Goal: Task Accomplishment & Management: Use online tool/utility

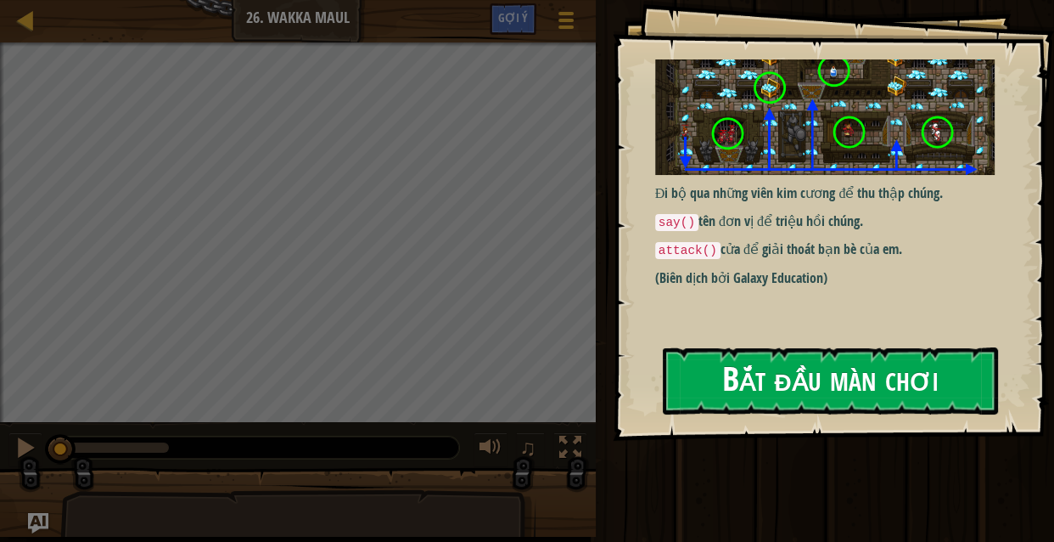
click at [770, 235] on div "Goals Đi bộ qua những viên kim cương để thu thập chúng. say() tên đơn vị để tri…" at bounding box center [833, 220] width 441 height 441
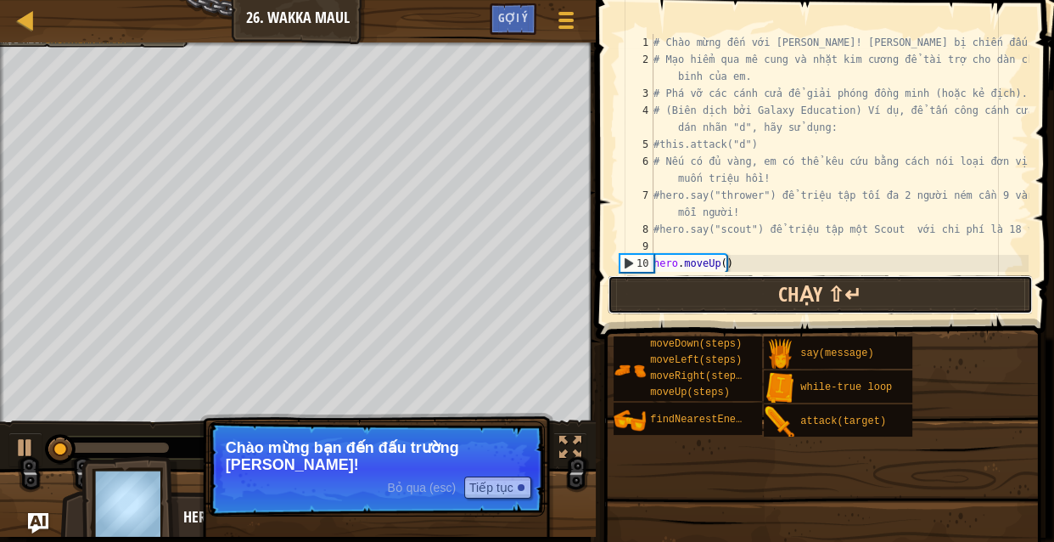
click at [712, 303] on button "Chạy ⇧↵" at bounding box center [820, 294] width 425 height 39
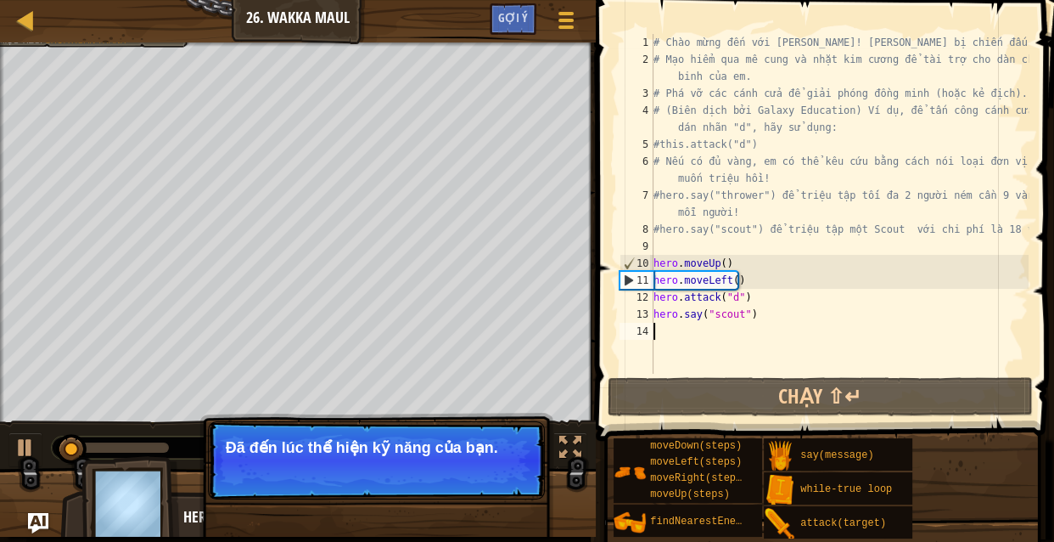
click at [512, 440] on p "Đã đến lúc thể hiện kỹ năng của bạn." at bounding box center [376, 447] width 301 height 17
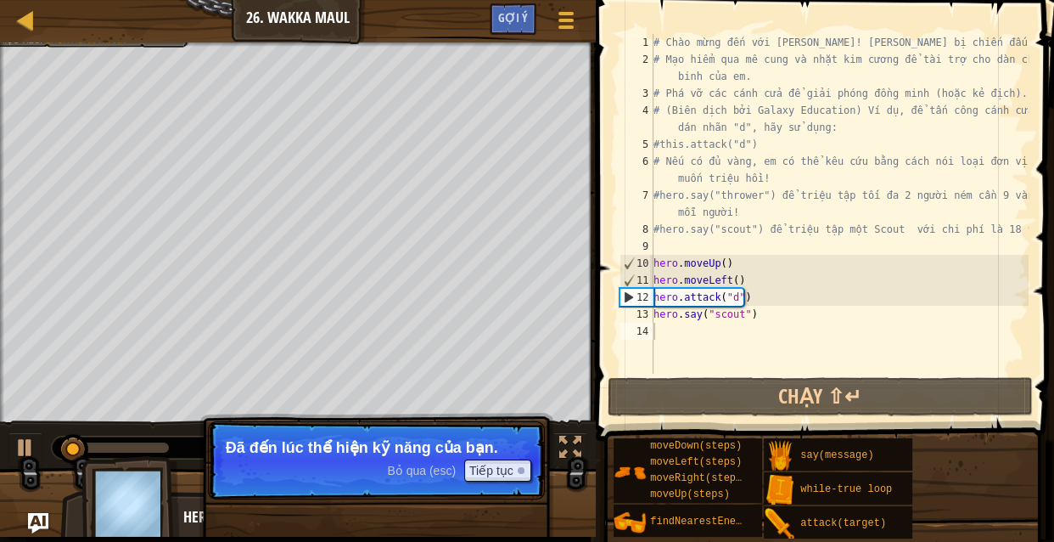
click at [489, 458] on p "Bỏ qua (esc) Tiếp tục Đã đến lúc thể hiện kỹ năng của bạn." at bounding box center [376, 460] width 337 height 78
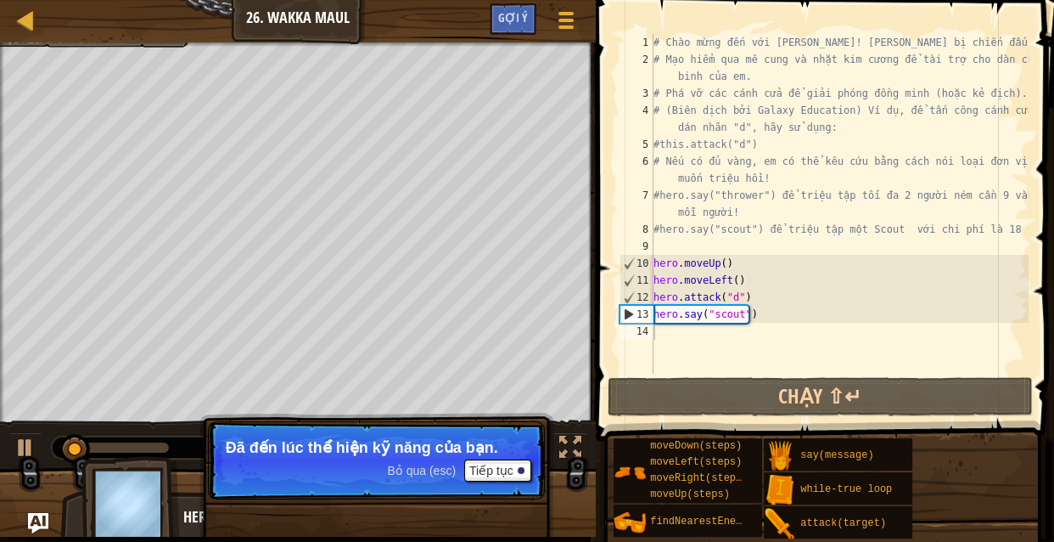
click at [489, 458] on p "Bỏ qua (esc) Tiếp tục Đã đến lúc thể hiện kỹ năng của bạn." at bounding box center [376, 460] width 337 height 78
click at [478, 485] on p "Bỏ qua (esc) Tiếp tục Đã đến lúc thể hiện kỹ năng của bạn." at bounding box center [376, 460] width 337 height 78
click at [492, 481] on p "Bỏ qua (esc) Tiếp tục Đã đến lúc thể hiện kỹ năng của bạn." at bounding box center [376, 460] width 337 height 78
click at [495, 475] on button "Tiếp tục" at bounding box center [497, 470] width 67 height 22
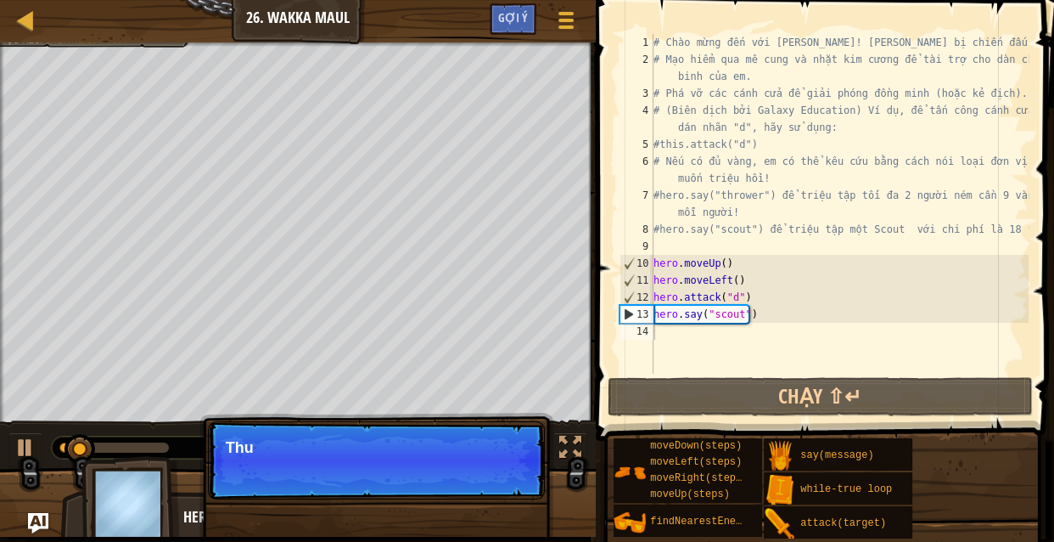
click at [498, 475] on p "Bỏ qua (esc) Tiếp tục Thu" at bounding box center [376, 460] width 337 height 78
click at [498, 476] on p "Bỏ qua (esc) Tiếp tục Thu Thập Đá Quý để triệu hồi thêm bạn" at bounding box center [376, 460] width 337 height 78
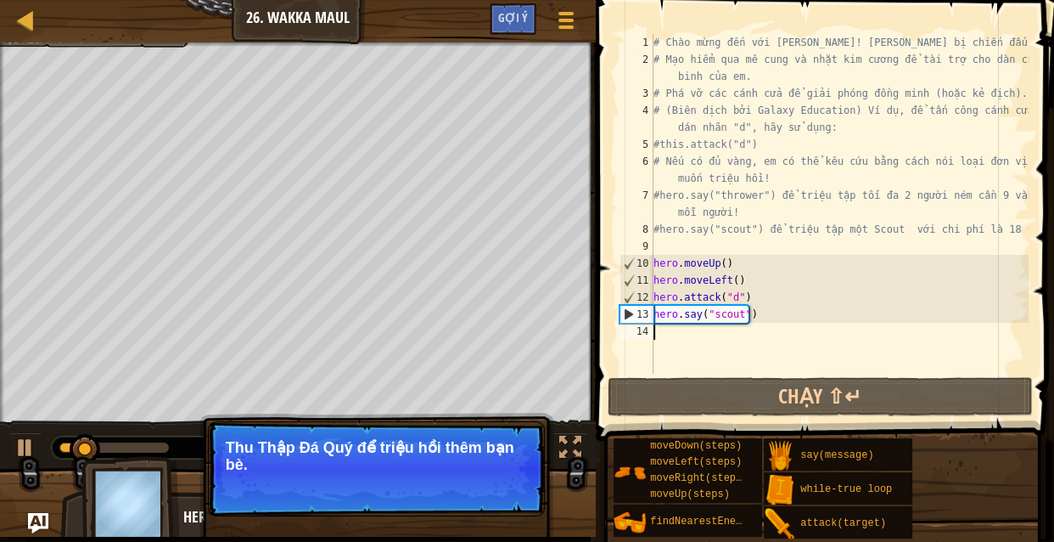
click at [498, 476] on button "Tiếp tục" at bounding box center [497, 487] width 67 height 22
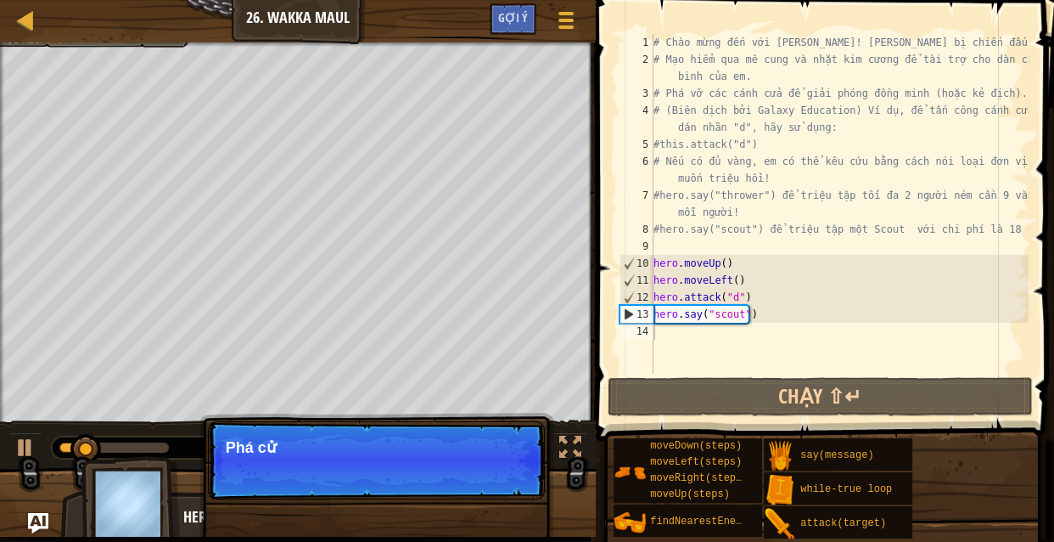
click at [498, 477] on p "Bỏ qua (esc) Tiếp tục Phá cử" at bounding box center [376, 460] width 337 height 78
click at [497, 478] on p "Bỏ qua (esc) Tiếp tục Phá cửa để gi" at bounding box center [376, 460] width 337 height 78
click at [497, 475] on p "Bỏ qua (esc) Tiếp tục Phá cửa để giải cứu" at bounding box center [376, 460] width 337 height 78
click at [497, 475] on p "Bỏ qua (esc) Tiếp tục Phá cửa để giải cứu bạn hoặc mở l" at bounding box center [376, 460] width 337 height 78
click at [500, 471] on p "Bỏ qua (esc) Tiếp tục Phá cửa để giải cứu bạn hoặc mở lối đi đ" at bounding box center [376, 460] width 337 height 78
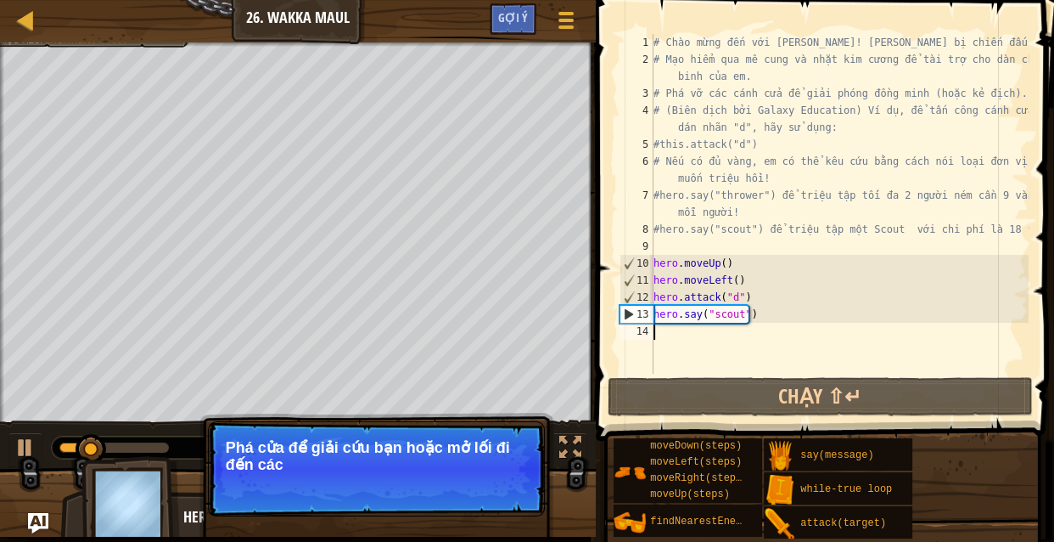
click at [501, 472] on p "Phá cửa để giải cứu bạn hoặc mở lối đi đến các" at bounding box center [376, 456] width 301 height 34
click at [497, 482] on p "Bỏ qua (esc) Tiếp tục Phá cửa để giải cứu bạn hoặc mở lối đi đến các phần t" at bounding box center [376, 468] width 337 height 95
click at [495, 482] on button "Tiếp tục" at bounding box center [497, 487] width 67 height 22
click at [492, 482] on p "Bỏ qua (esc) Tiếp tục Phá cửa để giải cứu bạn hoặc mở lối đi đến các phần thưởn…" at bounding box center [376, 468] width 337 height 95
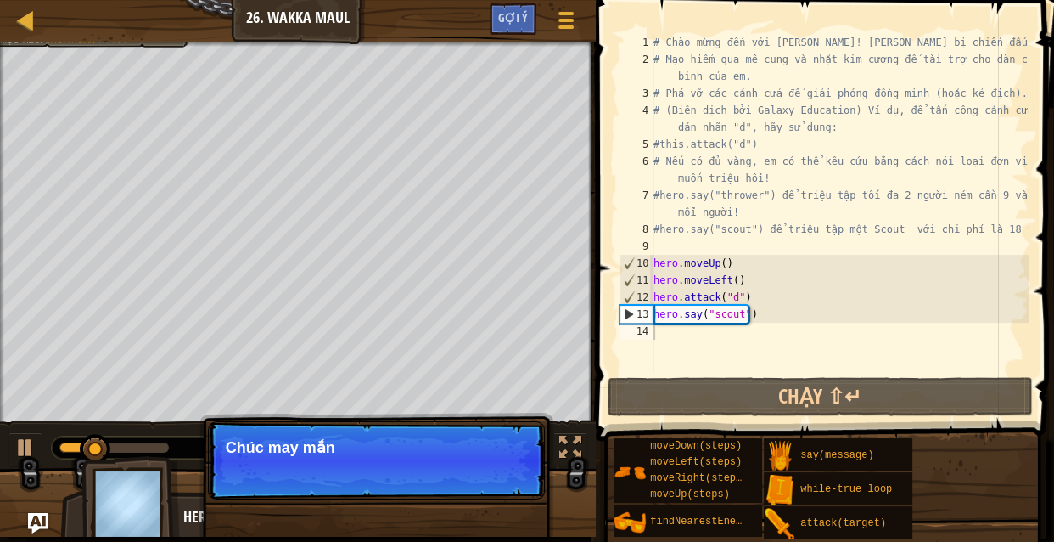
click at [491, 484] on p "Bỏ qua (esc) Tiếp tục Chúc may mắn" at bounding box center [376, 460] width 337 height 78
click at [491, 484] on p "Bỏ qua (esc) Tiếp tục Chúc may mắn!" at bounding box center [376, 460] width 337 height 78
click at [482, 497] on p "Bỏ qua (esc) Tiếp tục Chúc may mắn!" at bounding box center [376, 460] width 337 height 78
click at [481, 495] on p "Bỏ qua (esc) Tiếp tục Chúc may mắn!" at bounding box center [376, 460] width 337 height 78
click at [481, 481] on button "Tiếp tục" at bounding box center [497, 470] width 67 height 22
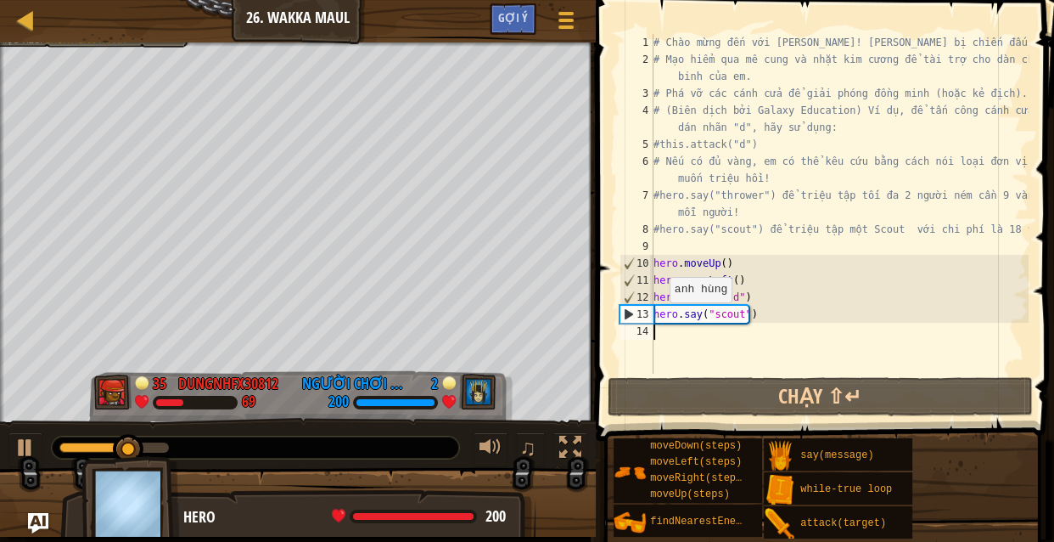
type textarea "h"
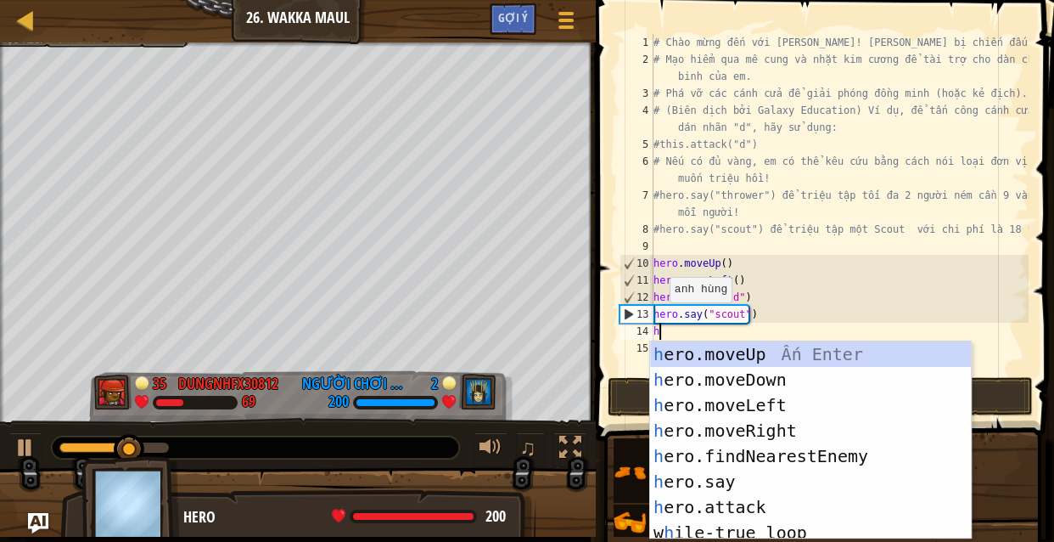
scroll to position [8, 0]
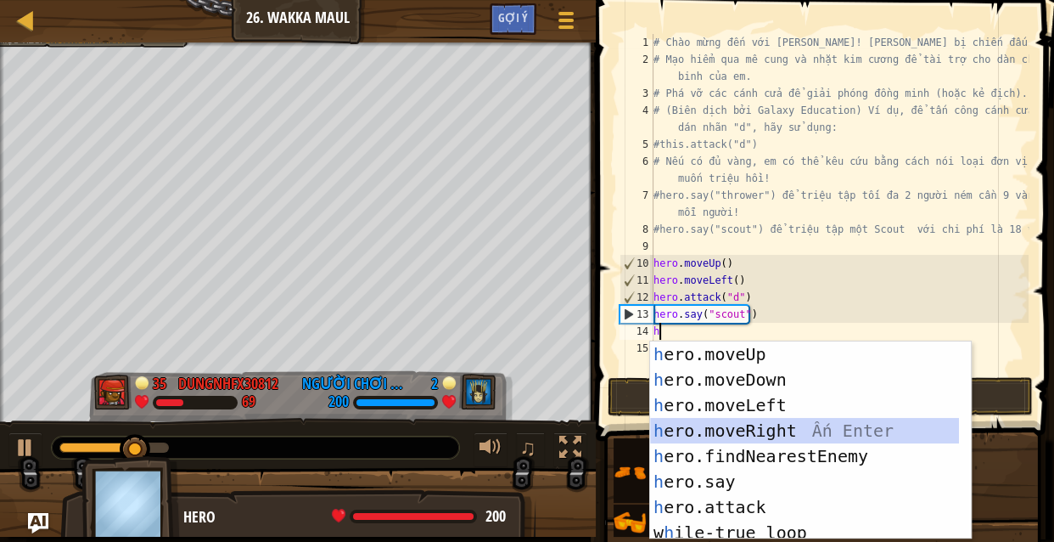
click at [815, 427] on div "h ero.moveUp Ấn Enter h ero.moveDown Ấn Enter h ero.moveLeft Ấn Enter h ero.mov…" at bounding box center [804, 465] width 309 height 249
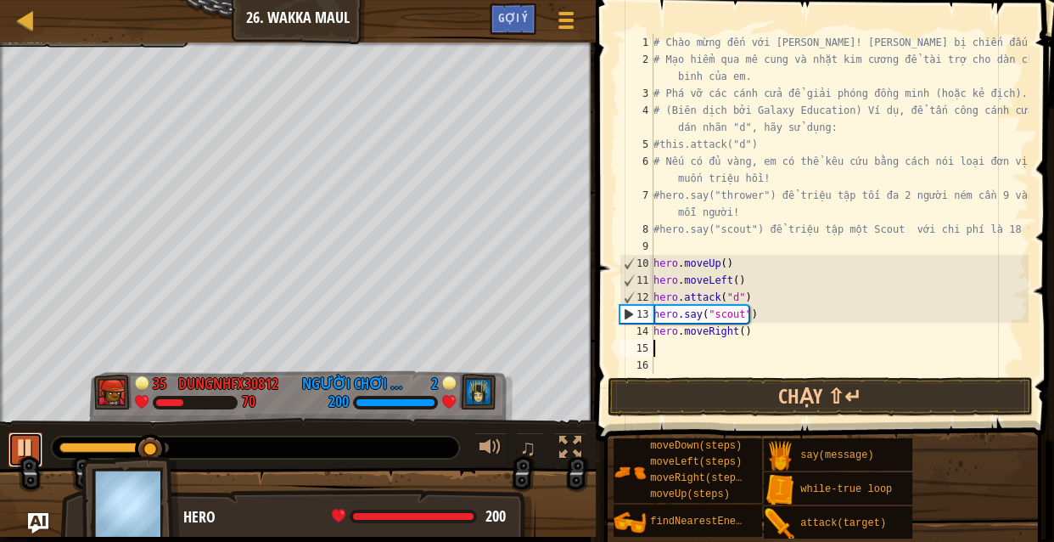
click at [34, 448] on div at bounding box center [25, 447] width 22 height 22
click at [739, 333] on div "# Chào mừng đến với [PERSON_NAME]! [PERSON_NAME] bị chiến đấu! # Mạo hiểm qua m…" at bounding box center [839, 221] width 379 height 374
type textarea "hero.moveRight(3)"
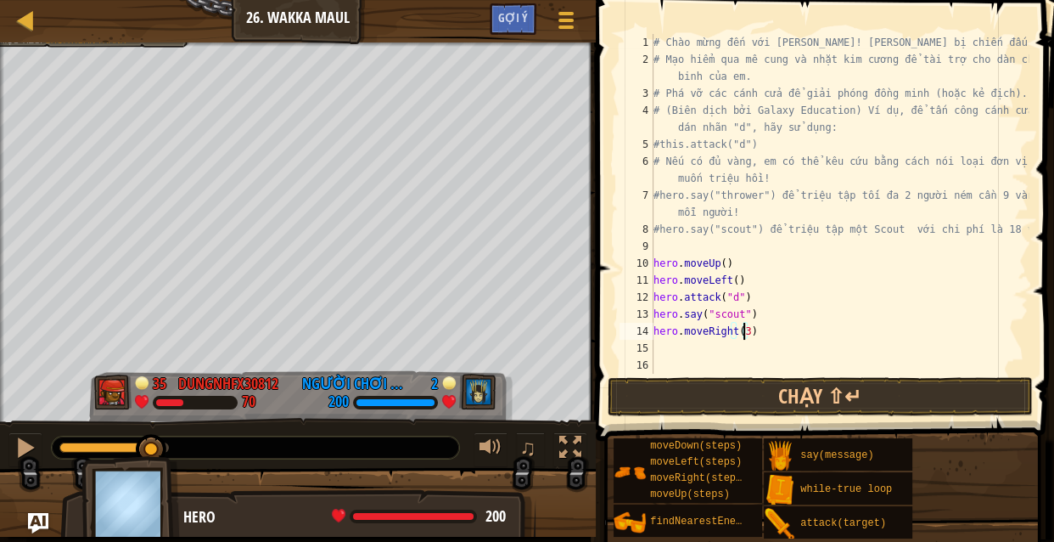
click at [687, 354] on div "# Chào mừng đến với [PERSON_NAME]! [PERSON_NAME] bị chiến đấu! # Mạo hiểm qua m…" at bounding box center [839, 221] width 379 height 374
type textarea "h"
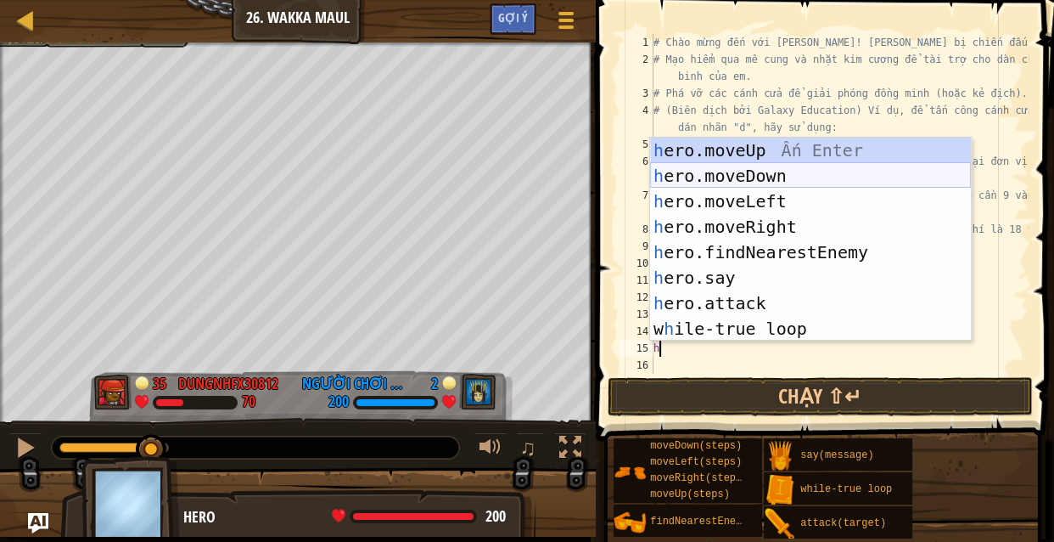
click at [796, 166] on div "h ero.moveUp Ấn Enter h ero.moveDown Ấn Enter h ero.moveLeft Ấn Enter h ero.mov…" at bounding box center [810, 265] width 321 height 255
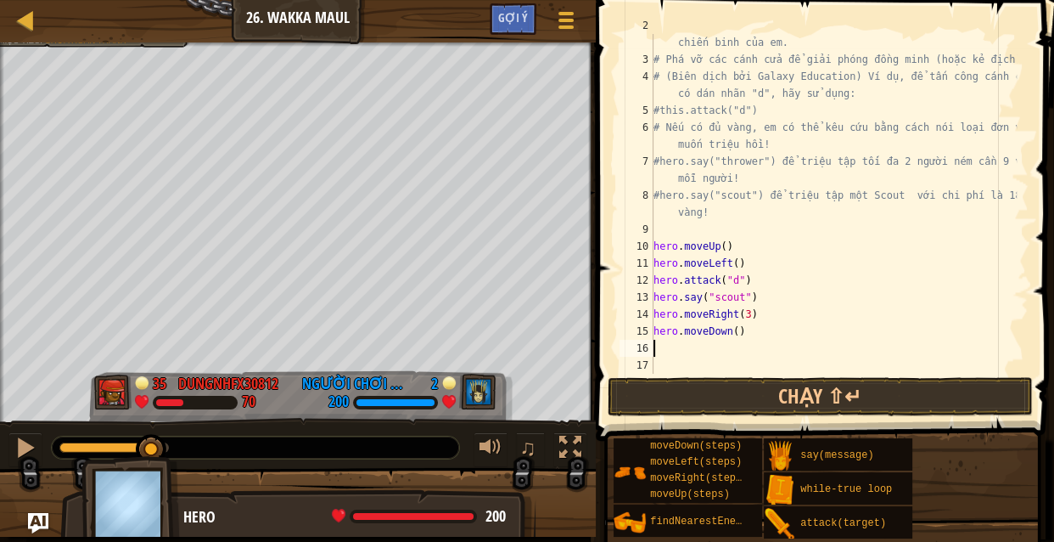
scroll to position [34, 0]
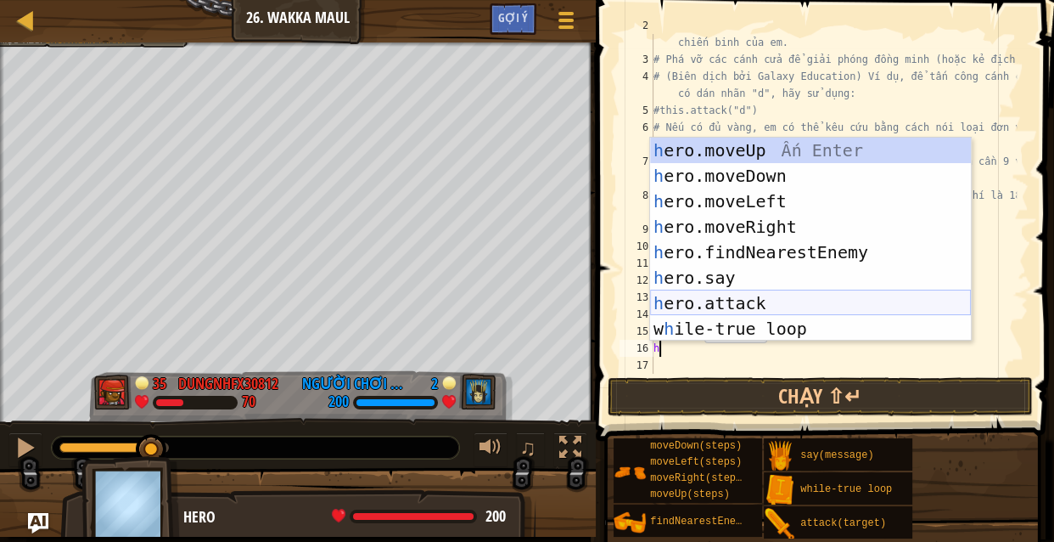
click at [786, 312] on div "h ero.moveUp Ấn Enter h ero.moveDown Ấn Enter h ero.moveLeft Ấn Enter h ero.mov…" at bounding box center [810, 265] width 321 height 255
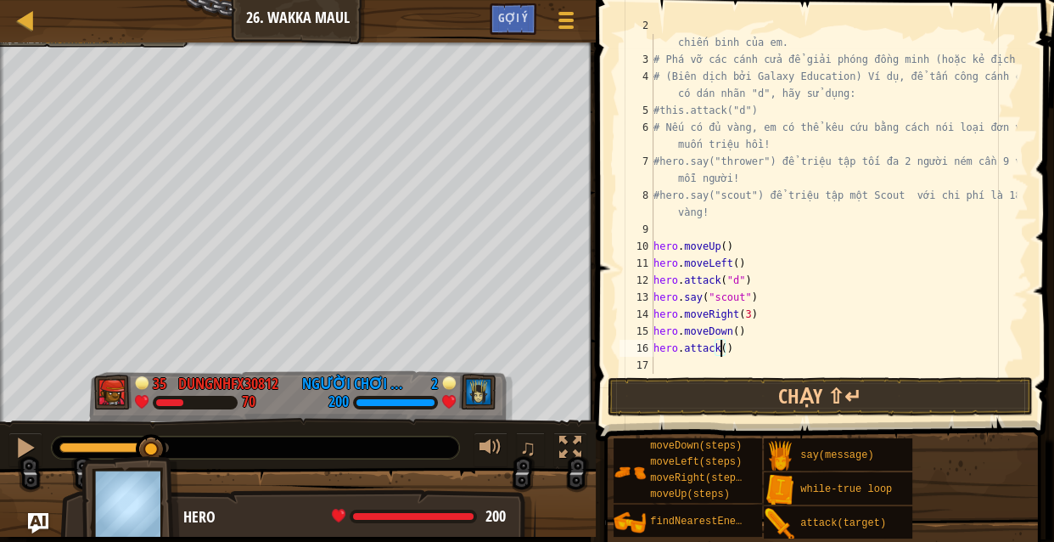
type textarea "hero.attack(c)"
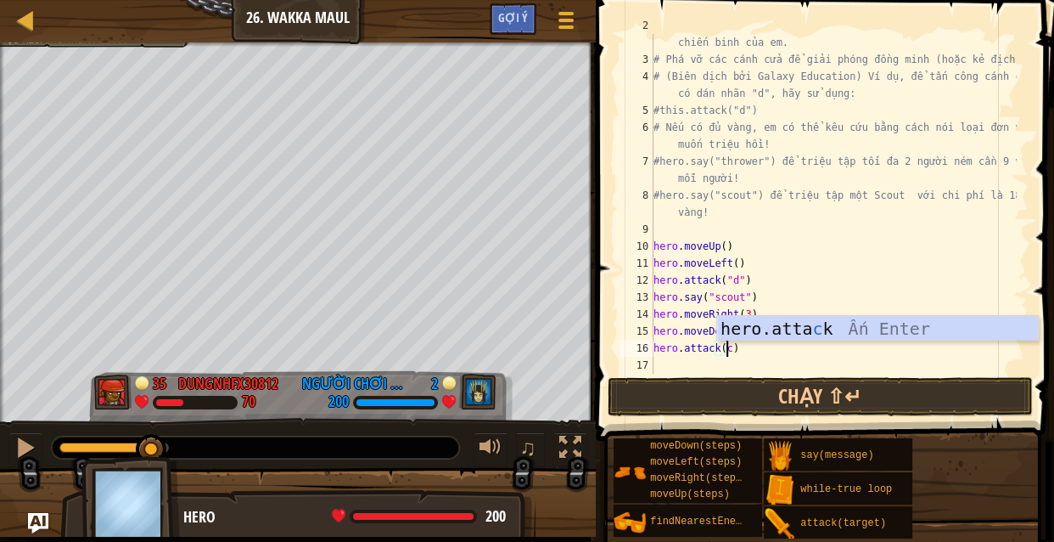
scroll to position [8, 6]
click at [780, 358] on div "# Mạo hiểm qua mê cung và nhặt kim cương để tài trợ cho dàn chiến binh của em. …" at bounding box center [833, 212] width 367 height 391
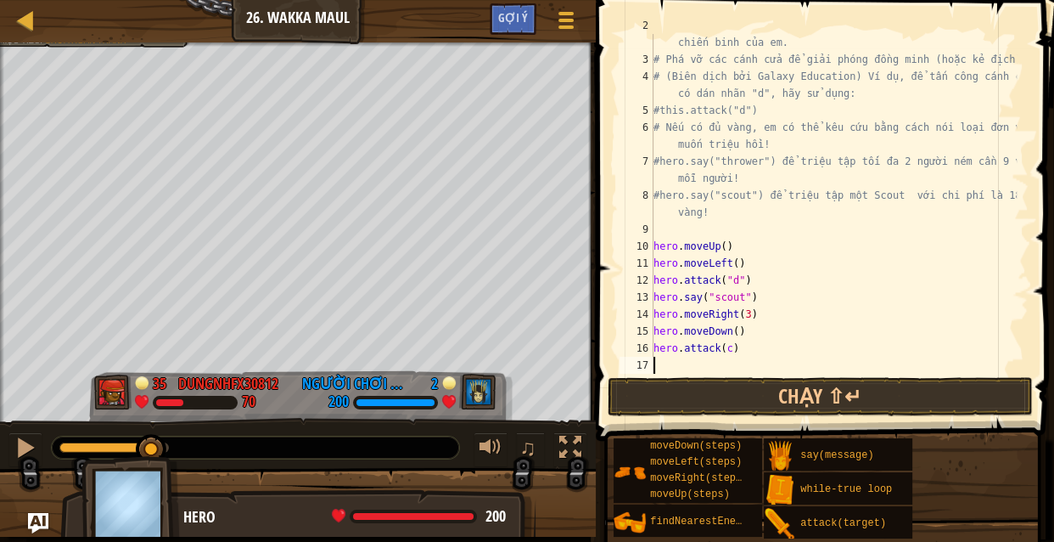
scroll to position [8, 0]
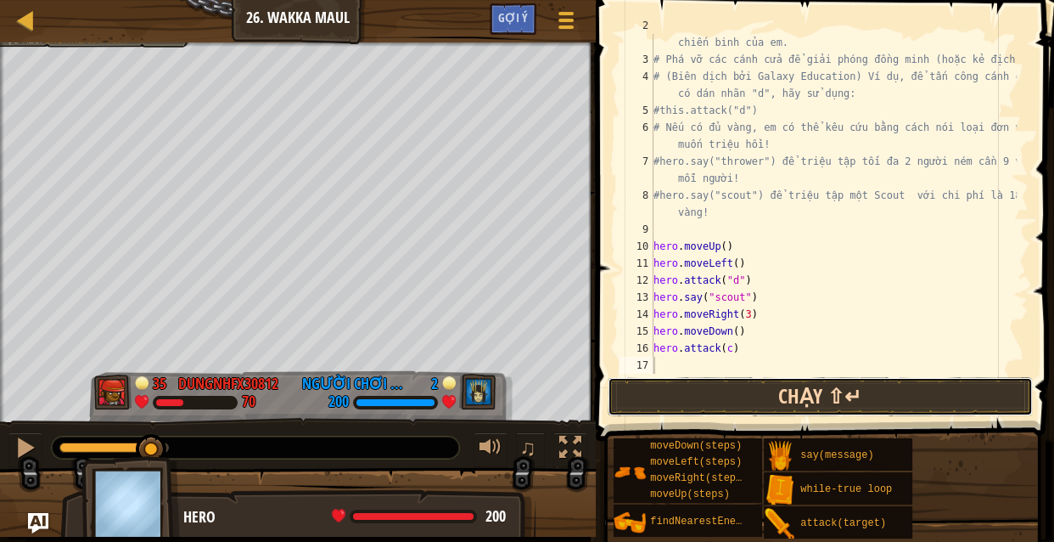
click at [796, 394] on button "Chạy ⇧↵" at bounding box center [820, 396] width 425 height 39
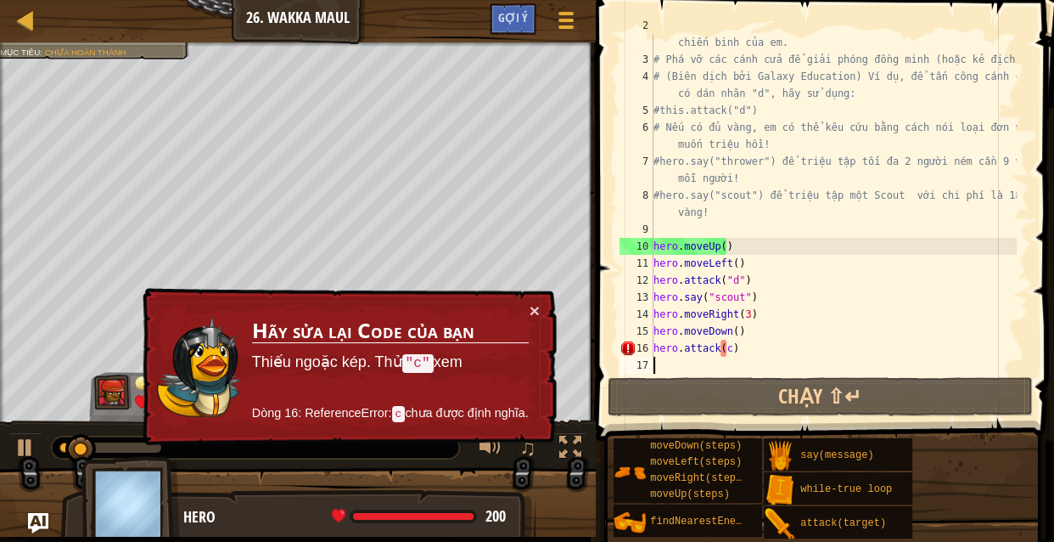
click at [729, 356] on div "# Mạo hiểm qua mê cung và nhặt kim cương để tài trợ cho dàn chiến binh của em. …" at bounding box center [833, 212] width 367 height 391
click at [727, 350] on div "# Mạo hiểm qua mê cung và nhặt kim cương để tài trợ cho dàn chiến binh của em. …" at bounding box center [833, 212] width 367 height 391
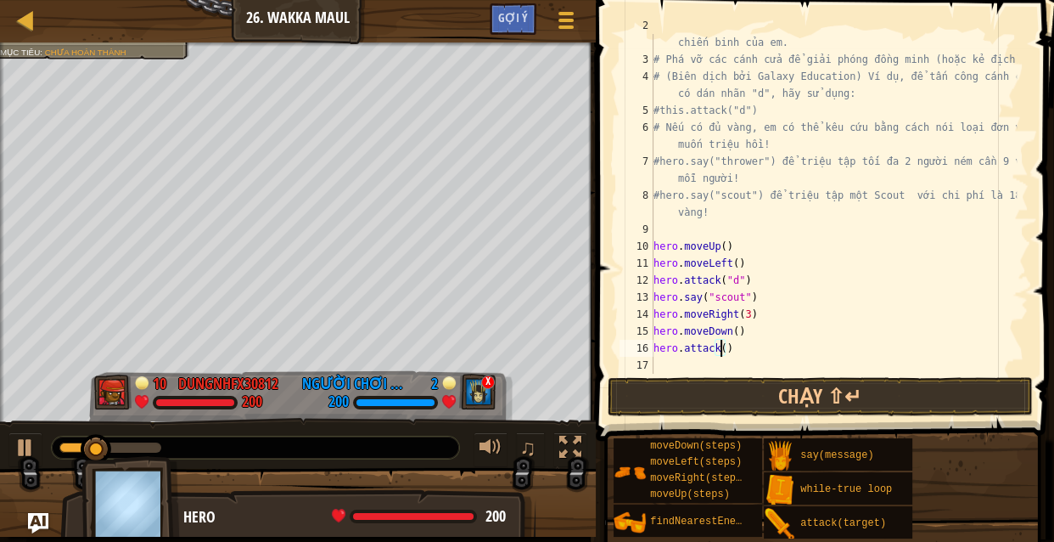
scroll to position [8, 6]
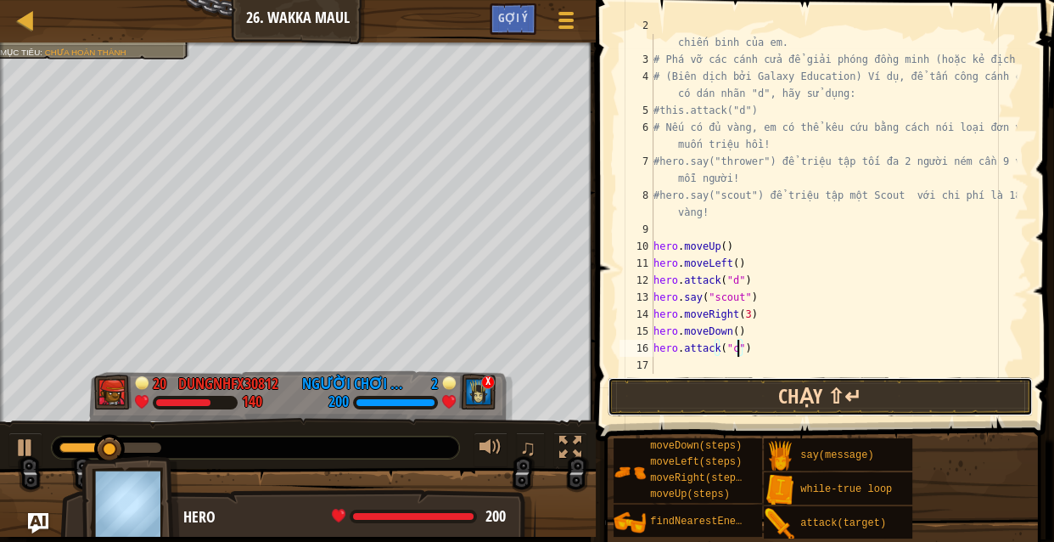
click at [755, 396] on button "Chạy ⇧↵" at bounding box center [820, 396] width 425 height 39
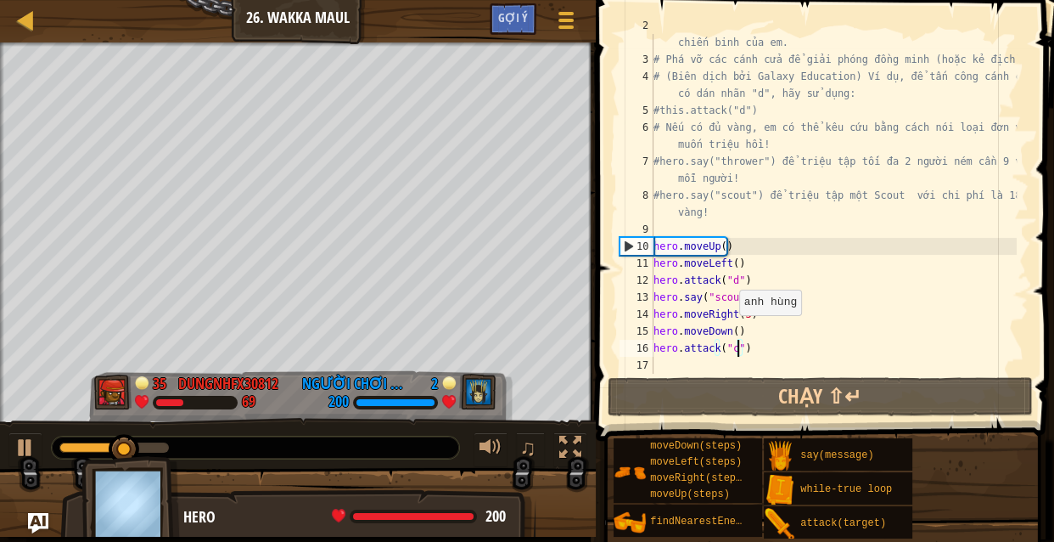
click at [730, 314] on div "# Mạo hiểm qua mê cung và nhặt kim cương để tài trợ cho dàn chiến binh của em. …" at bounding box center [833, 212] width 367 height 391
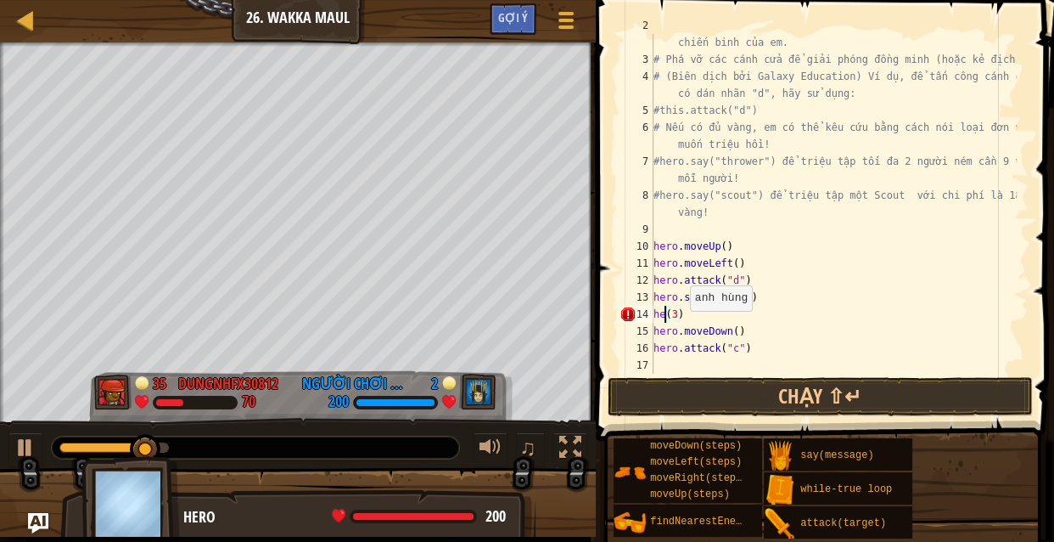
scroll to position [8, 1]
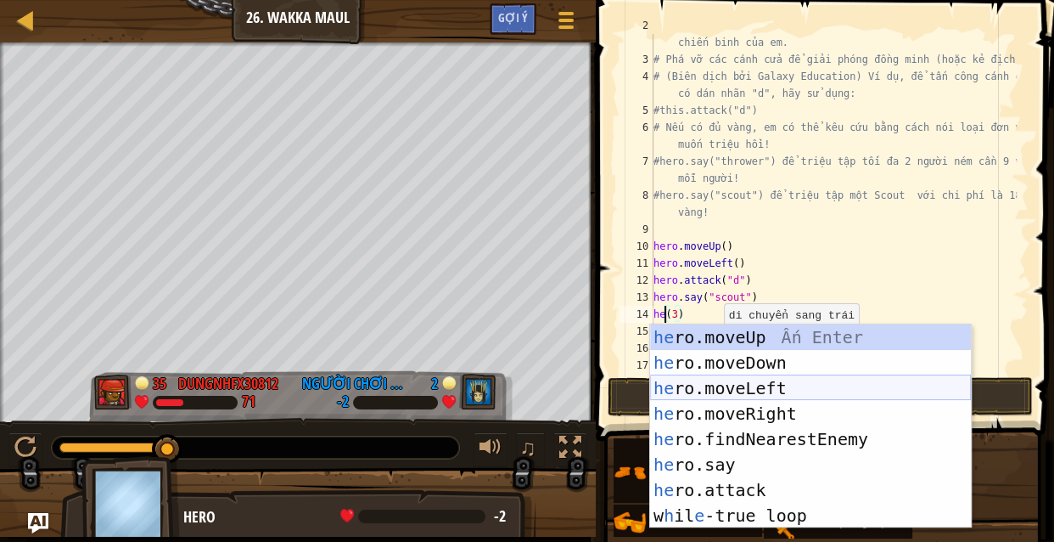
click at [775, 396] on div "he ro.moveUp Ấn Enter he ro.moveDown Ấn Enter he ro.moveLeft Ấn Enter he ro.mov…" at bounding box center [810, 451] width 321 height 255
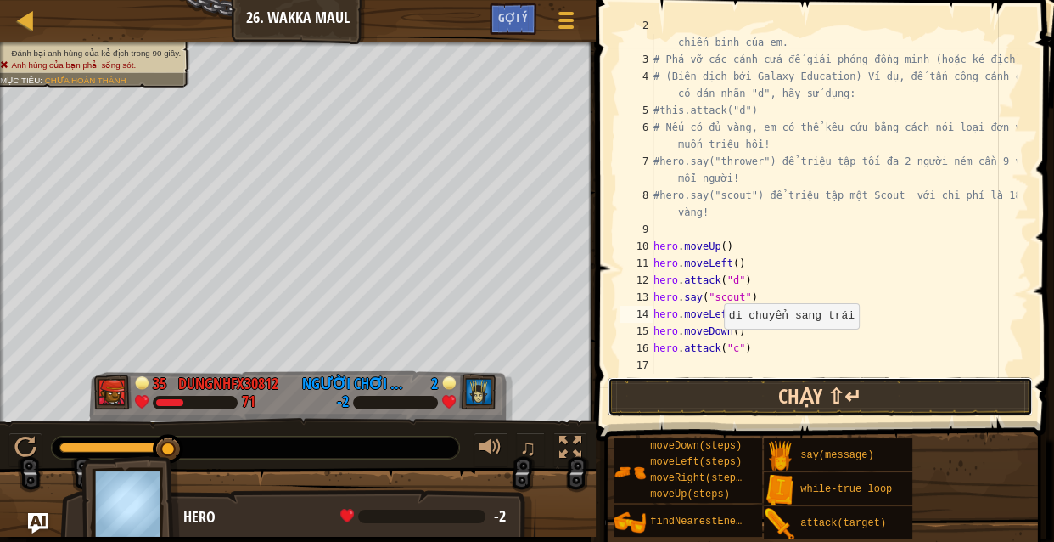
click at [797, 393] on button "Chạy ⇧↵" at bounding box center [820, 396] width 425 height 39
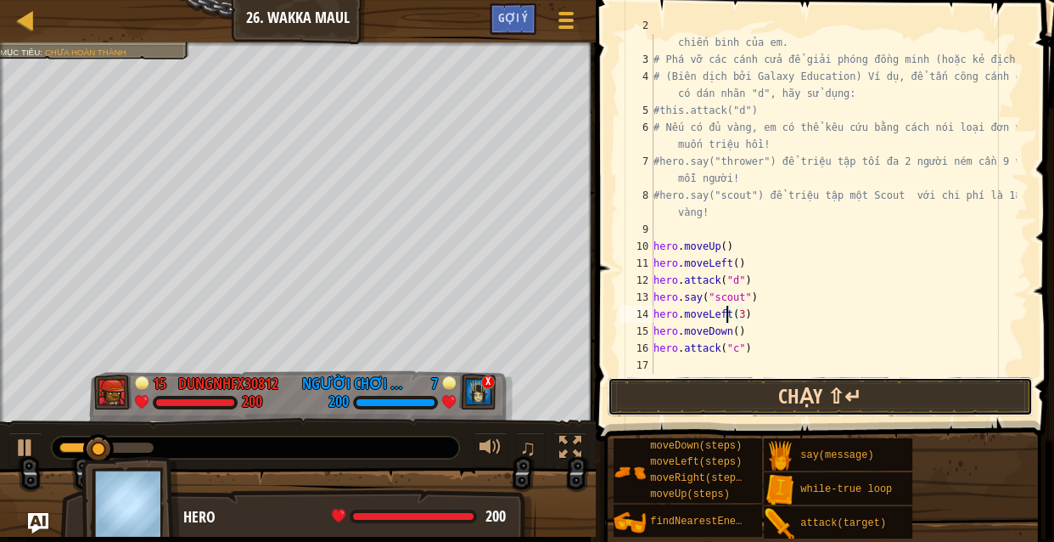
click at [756, 402] on button "Chạy ⇧↵" at bounding box center [820, 396] width 425 height 39
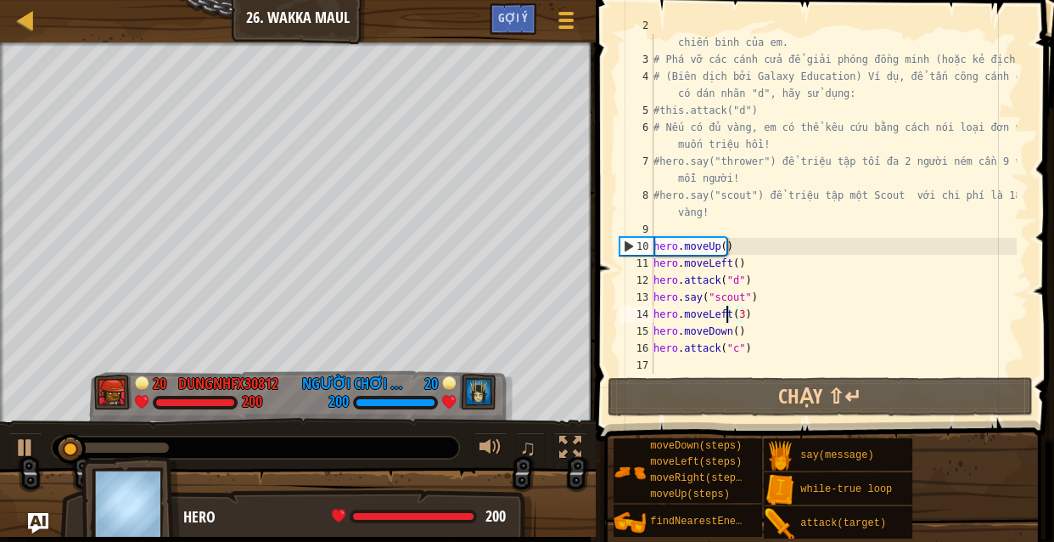
click at [788, 330] on div "# Mạo hiểm qua mê cung và nhặt kim cương để tài trợ cho dàn chiến binh của em. …" at bounding box center [833, 212] width 367 height 391
click at [739, 313] on div "# Mạo hiểm qua mê cung và nhặt kim cương để tài trợ cho dàn chiến binh của em. …" at bounding box center [833, 212] width 367 height 391
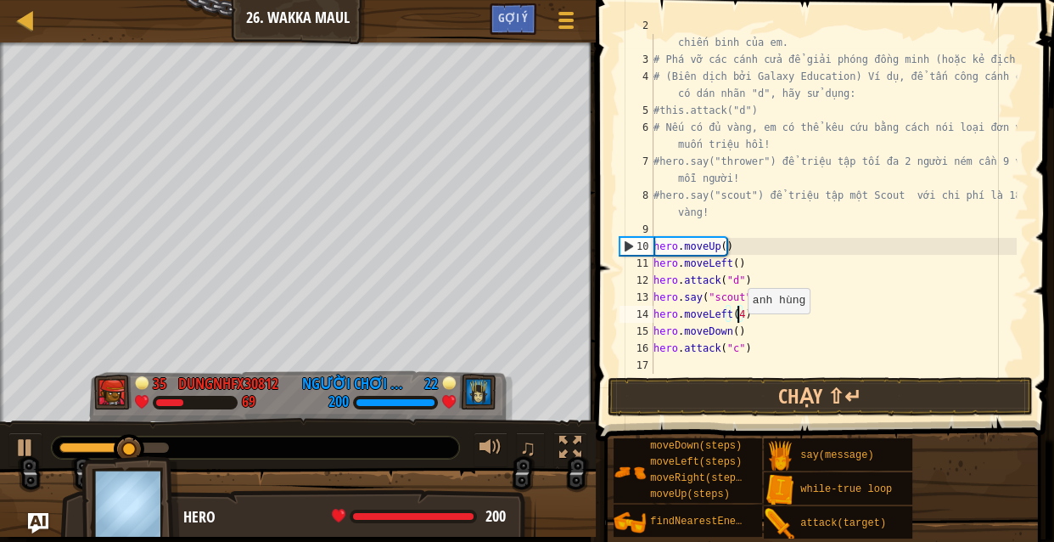
scroll to position [8, 6]
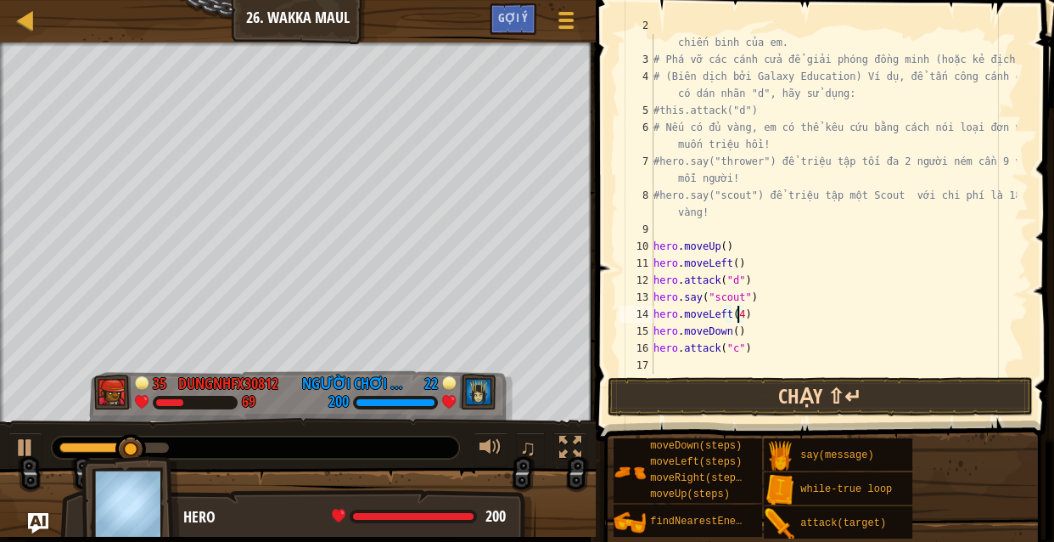
type textarea "hero.moveLeft(4)"
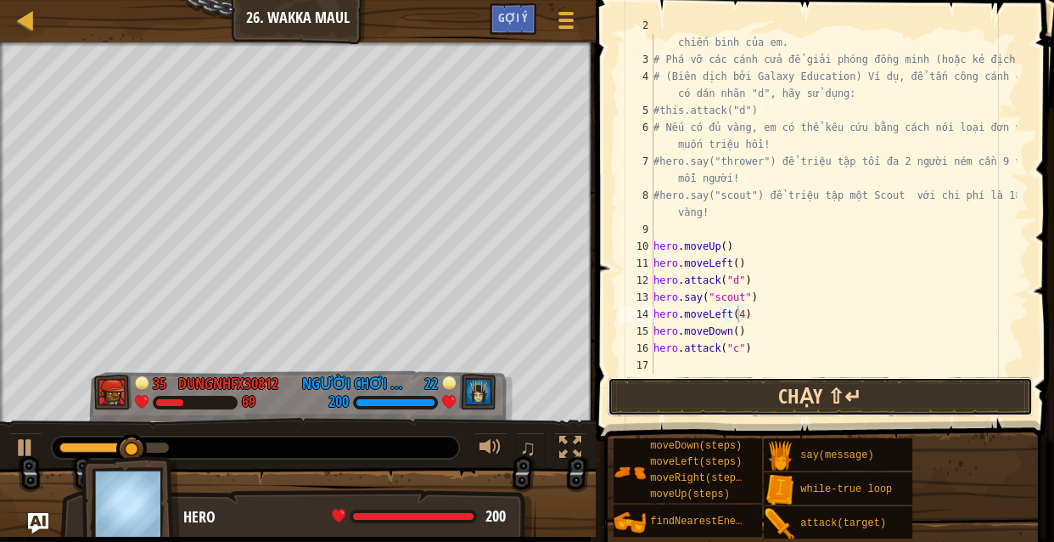
click at [784, 385] on button "Chạy ⇧↵" at bounding box center [820, 396] width 425 height 39
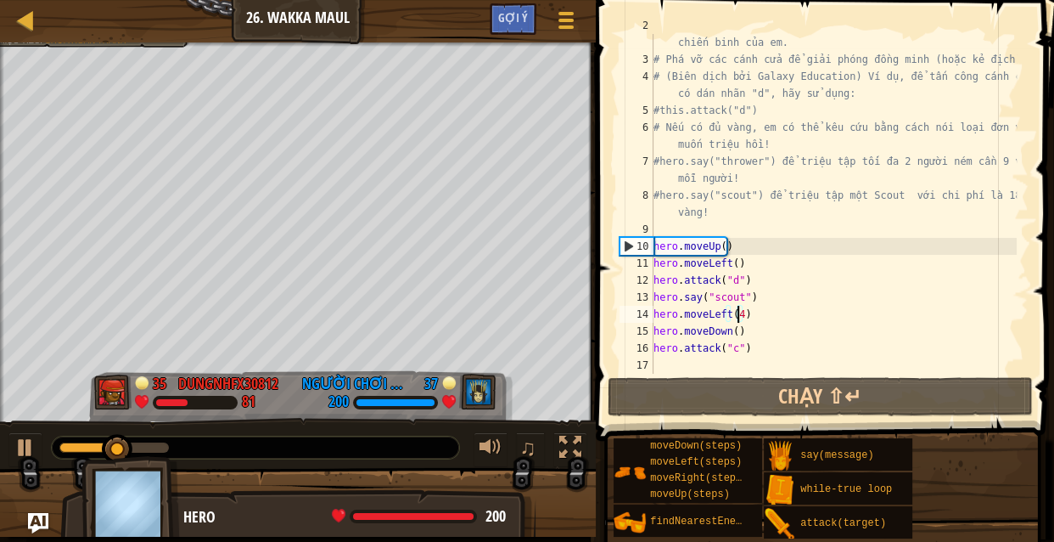
click at [689, 364] on div "# Mạo hiểm qua mê cung và nhặt kim cương để tài trợ cho dàn chiến binh của em. …" at bounding box center [833, 212] width 367 height 391
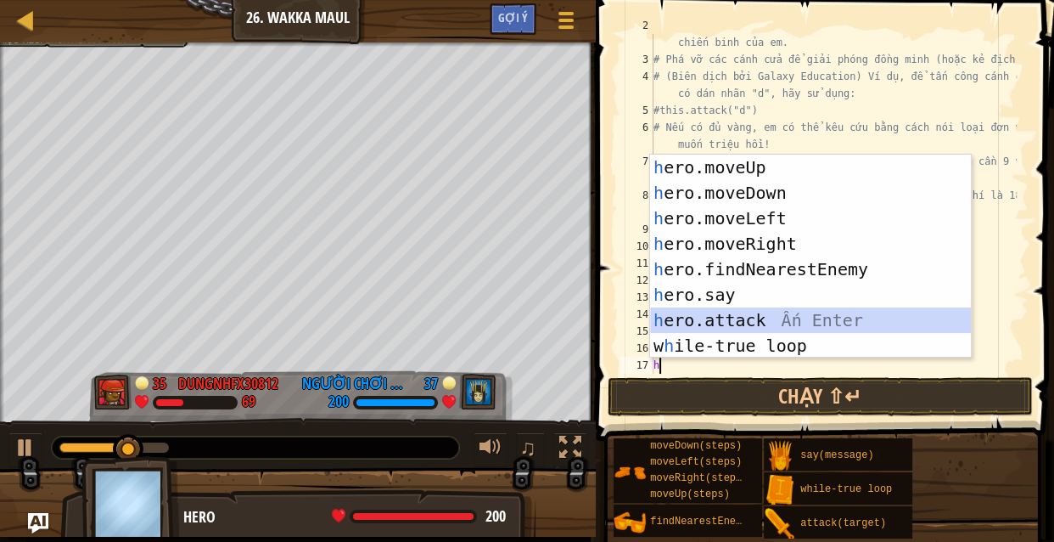
click at [784, 310] on div "h ero.moveUp Ấn Enter h ero.moveDown Ấn Enter h ero.moveLeft Ấn Enter h ero.mov…" at bounding box center [810, 282] width 321 height 255
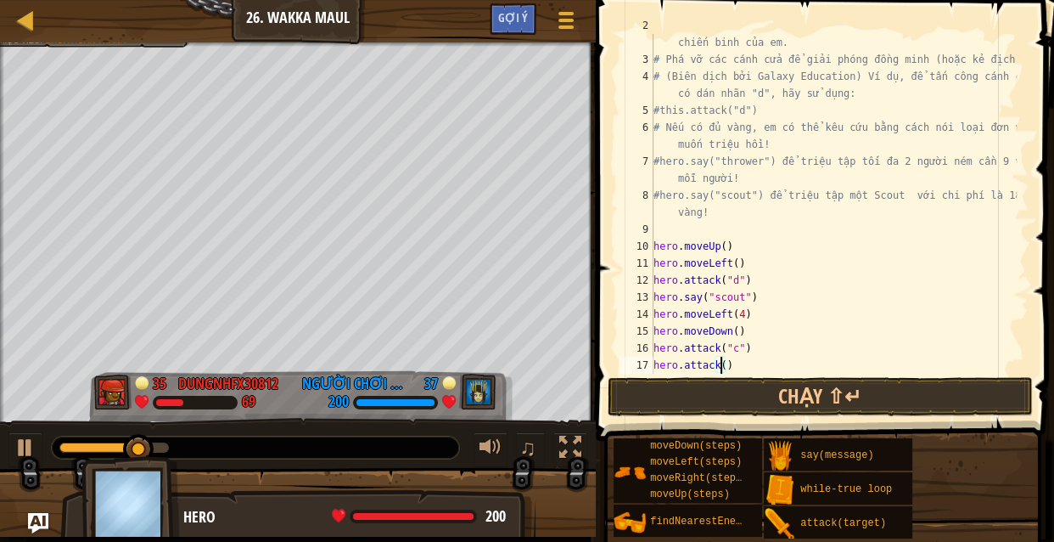
scroll to position [8, 6]
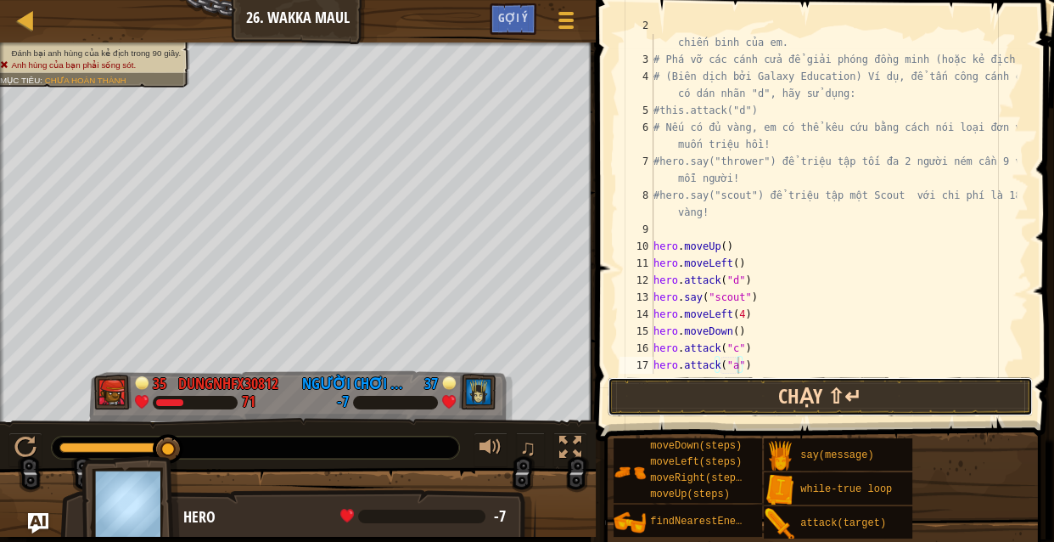
click at [723, 387] on button "Chạy ⇧↵" at bounding box center [820, 396] width 425 height 39
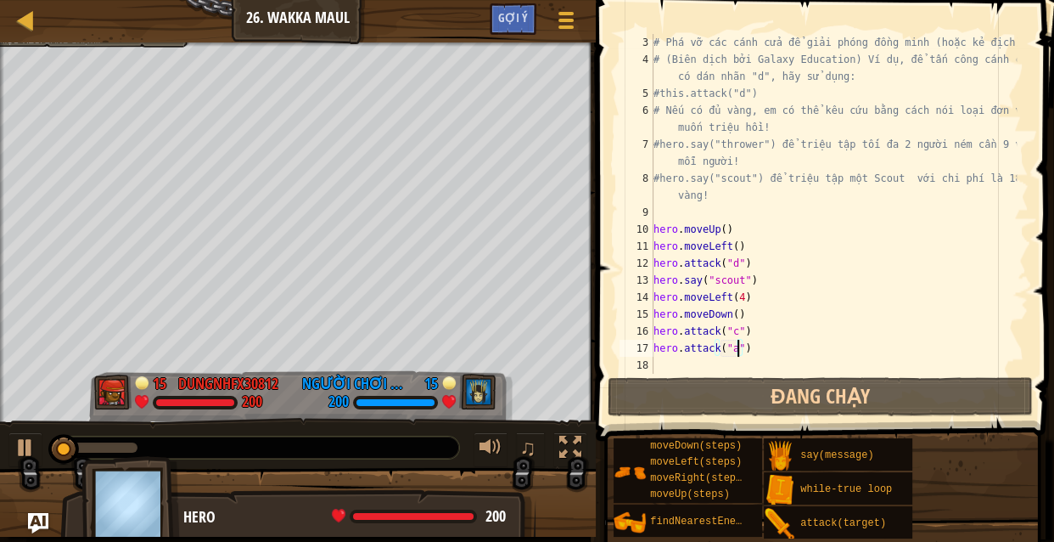
scroll to position [51, 0]
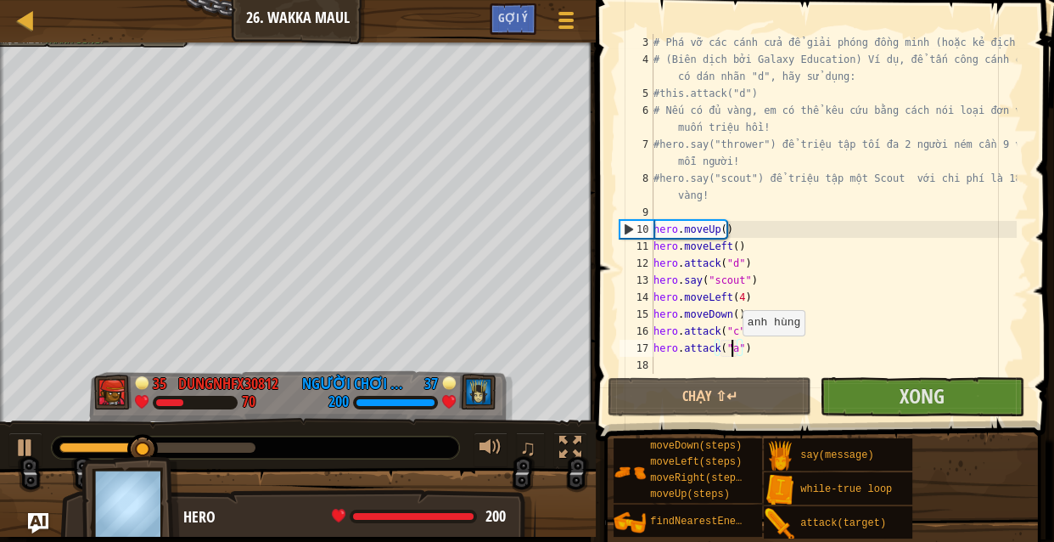
click at [734, 351] on div "# Phá vỡ các cánh cửa để giải phóng đồng minh (hoặc kẻ địch). # (Biên dịch bởi …" at bounding box center [833, 221] width 367 height 374
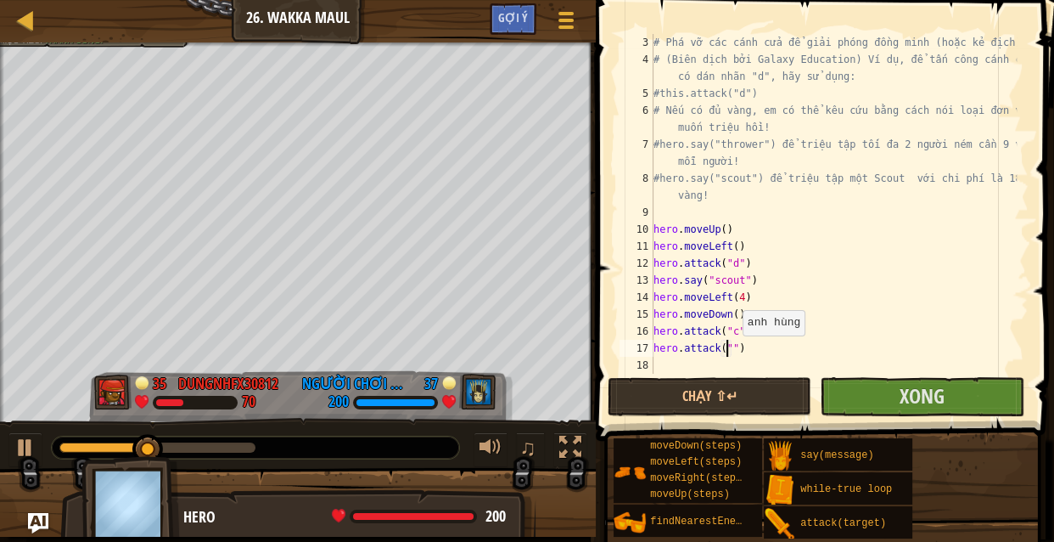
scroll to position [8, 7]
type textarea "hero.attack("b")"
click at [751, 377] on button "Chạy ⇧↵" at bounding box center [710, 396] width 204 height 39
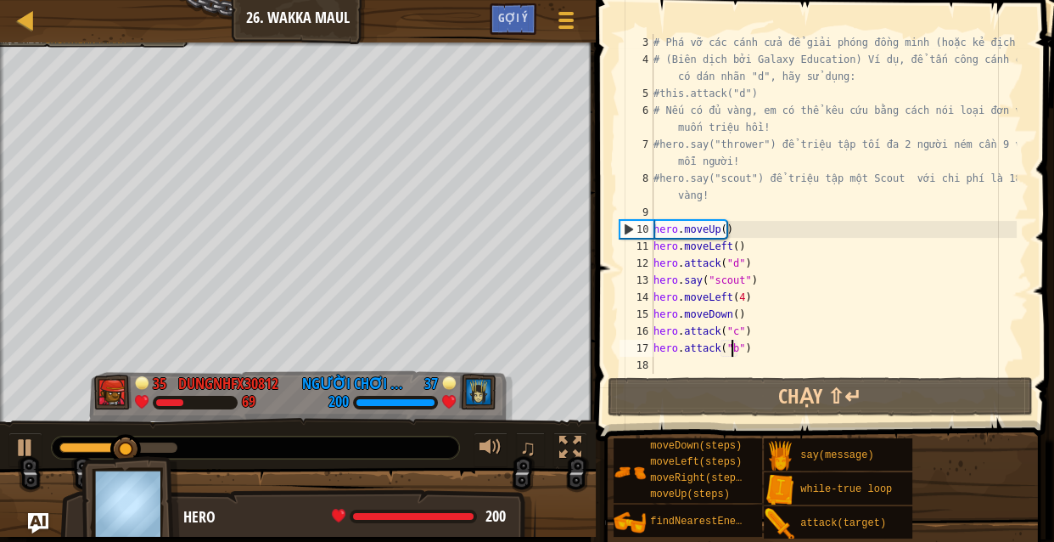
click at [705, 357] on div "# Phá vỡ các cánh cửa để giải phóng đồng minh (hoặc kẻ địch). # (Biên dịch bởi …" at bounding box center [833, 221] width 367 height 374
type textarea "h"
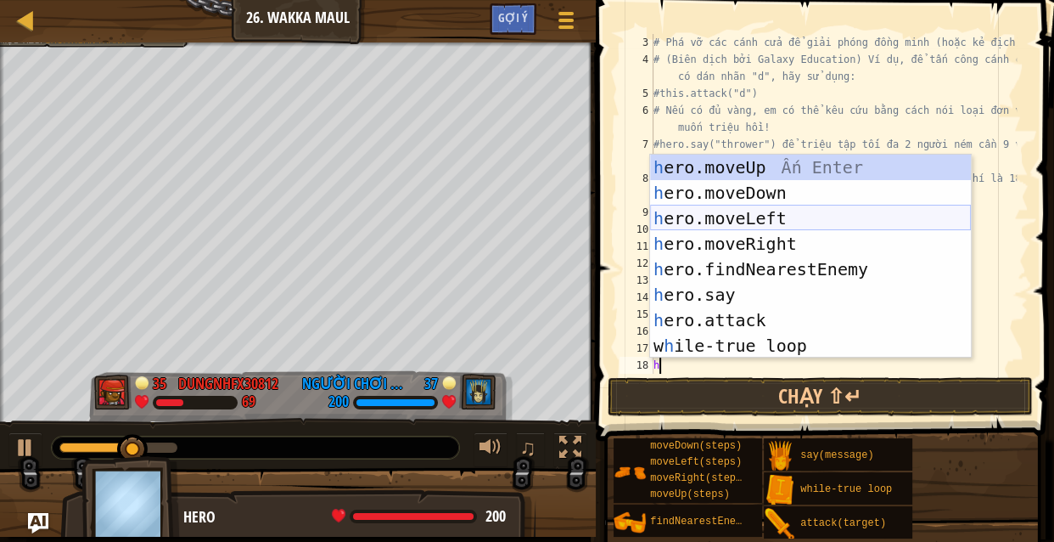
click at [745, 211] on div "h ero.moveUp Ấn Enter h ero.moveDown Ấn Enter h ero.moveLeft Ấn Enter h ero.mov…" at bounding box center [810, 282] width 321 height 255
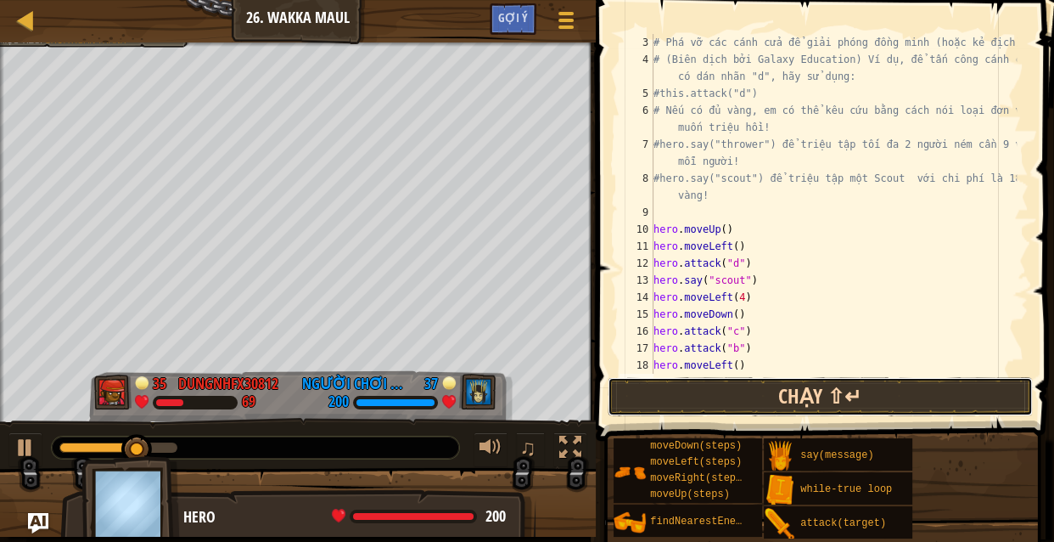
click at [749, 391] on button "Chạy ⇧↵" at bounding box center [820, 396] width 425 height 39
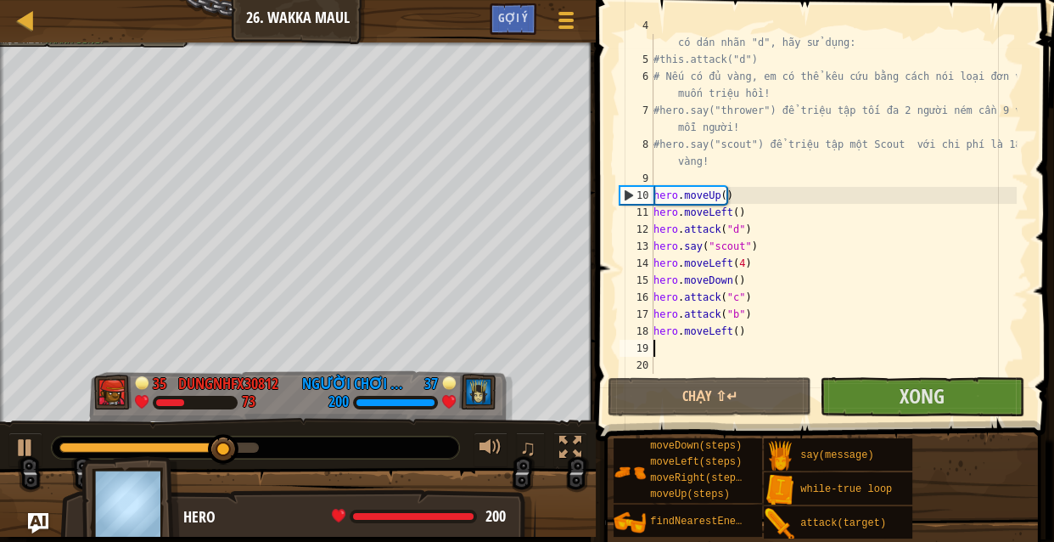
scroll to position [85, 0]
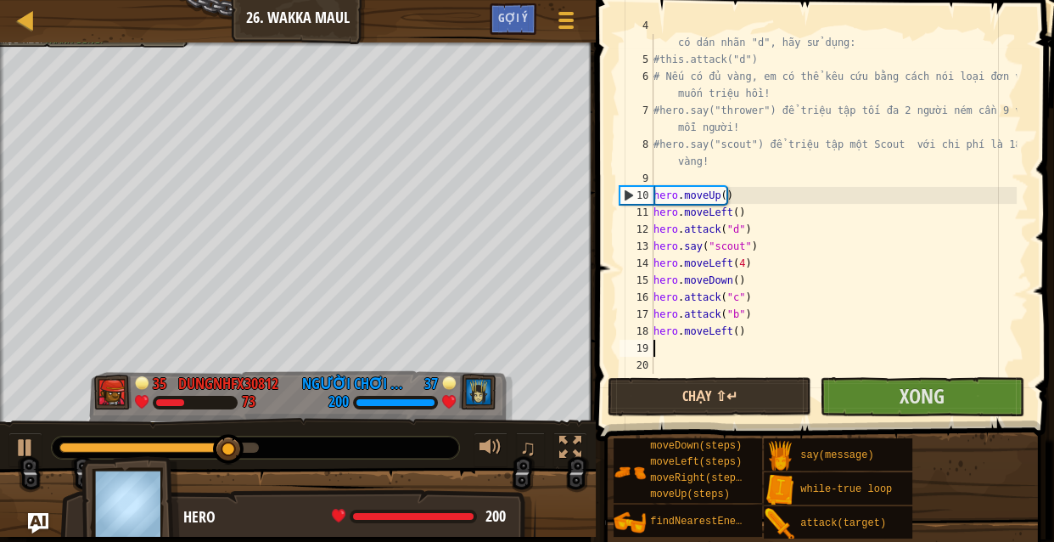
type textarea "h"
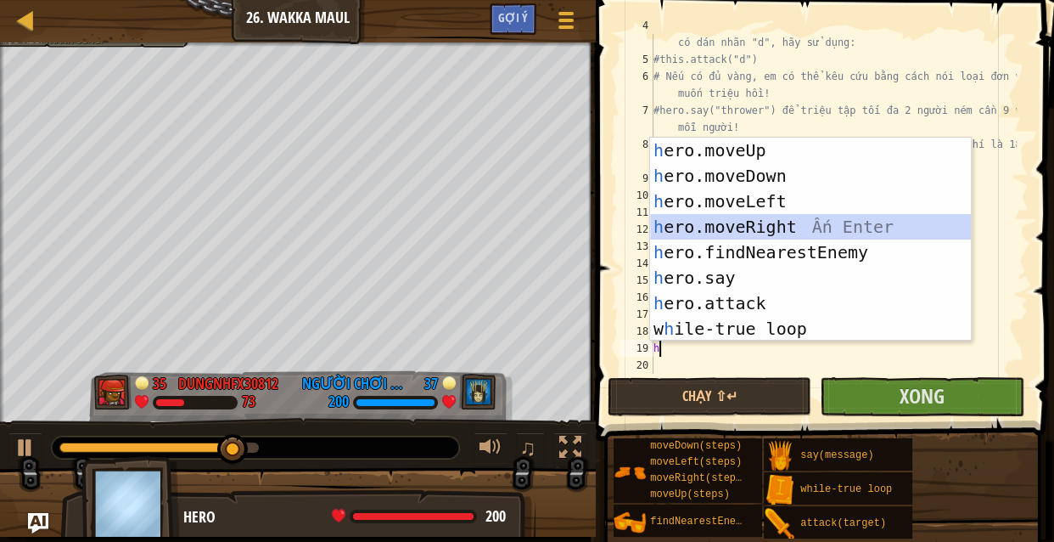
click at [759, 222] on div "h ero.moveUp Ấn Enter h ero.moveDown Ấn Enter h ero.moveLeft Ấn Enter h ero.mov…" at bounding box center [810, 265] width 321 height 255
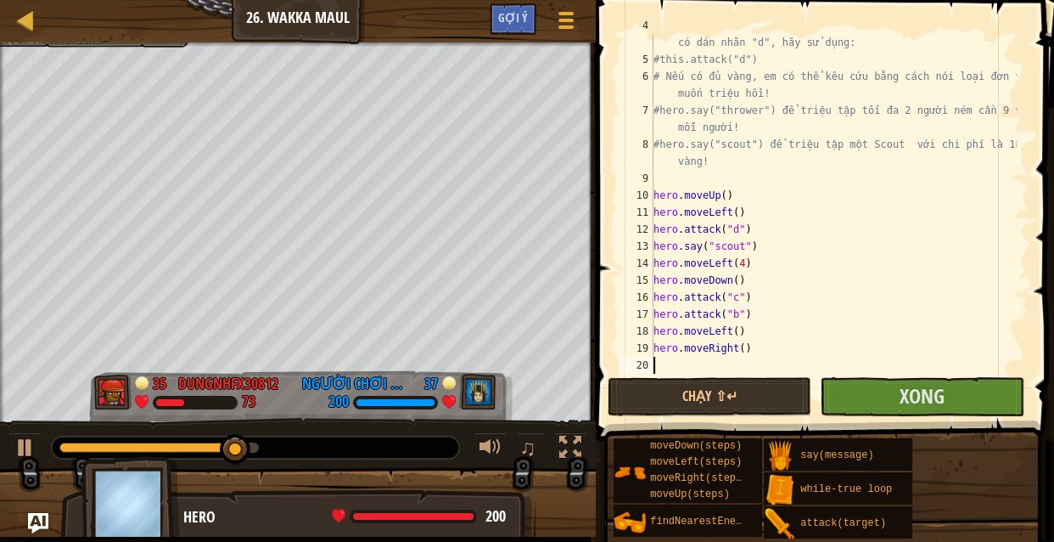
type textarea "h"
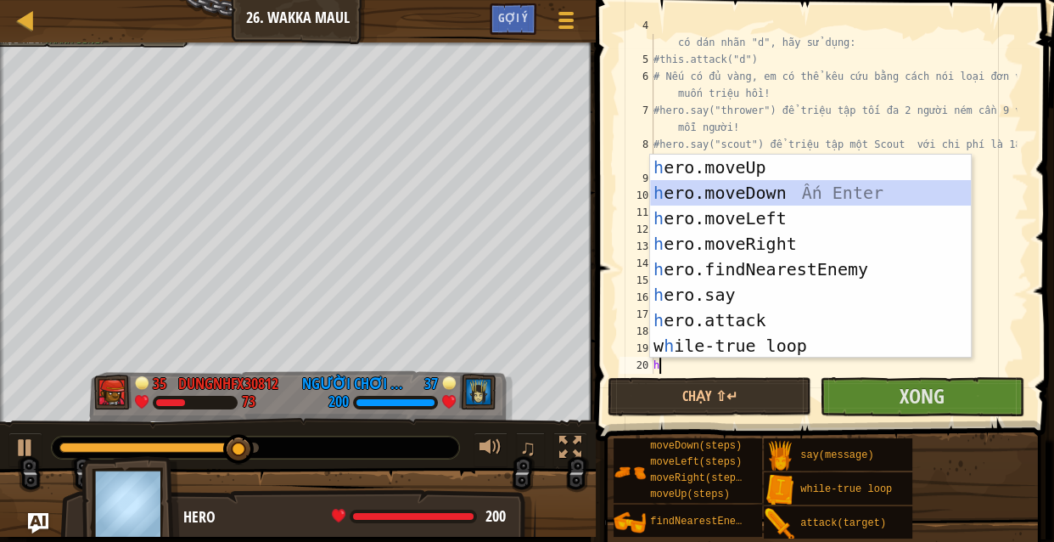
click at [786, 190] on div "h ero.moveUp Ấn Enter h ero.moveDown Ấn Enter h ero.moveLeft Ấn Enter h ero.mov…" at bounding box center [810, 282] width 321 height 255
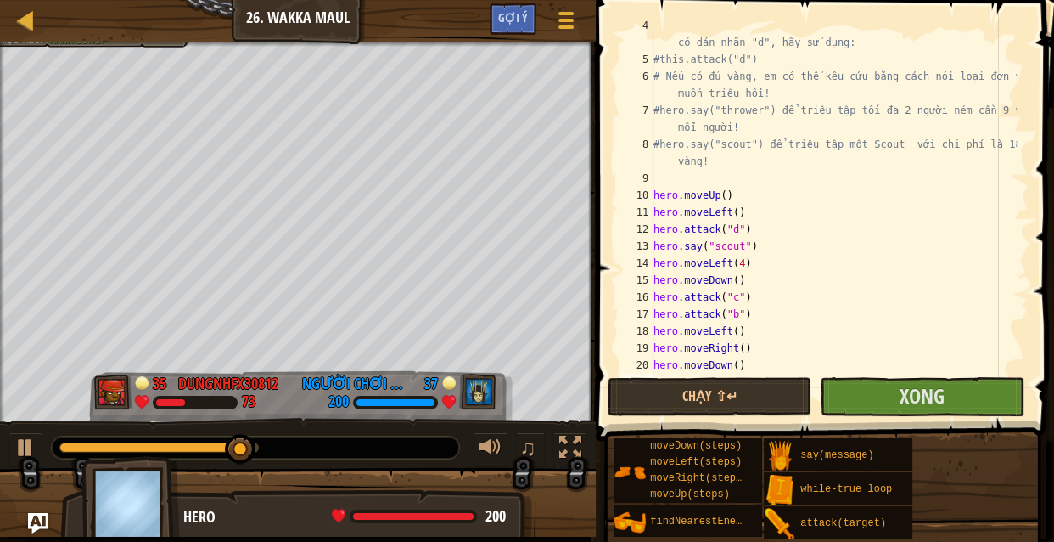
scroll to position [102, 0]
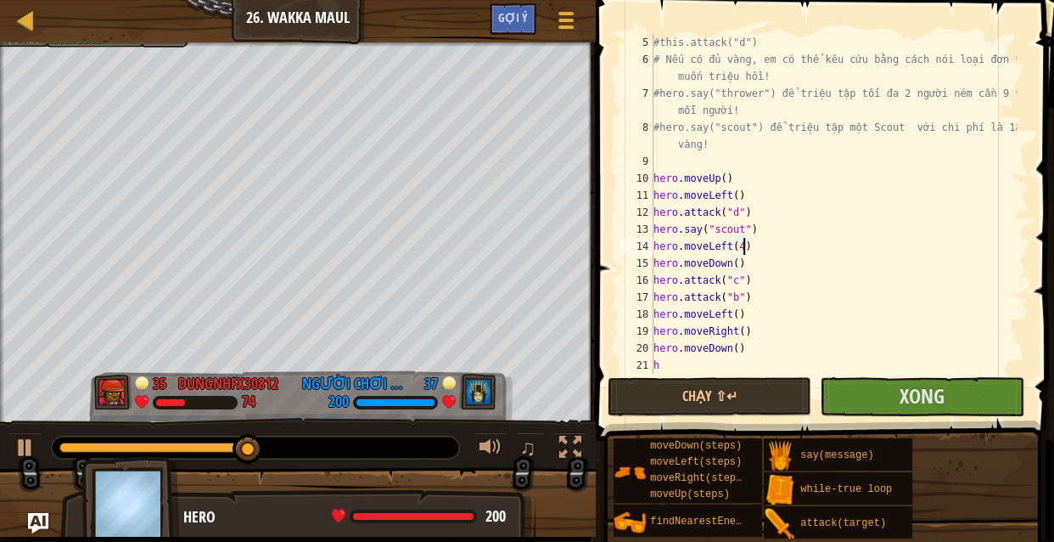
click at [1003, 254] on div "#this.attack("d") # Nếu có đủ vàng, em có thể kêu cứu bằng cách nói loại đơn vị…" at bounding box center [833, 221] width 367 height 374
type textarea "hero.moveLeft(4)"
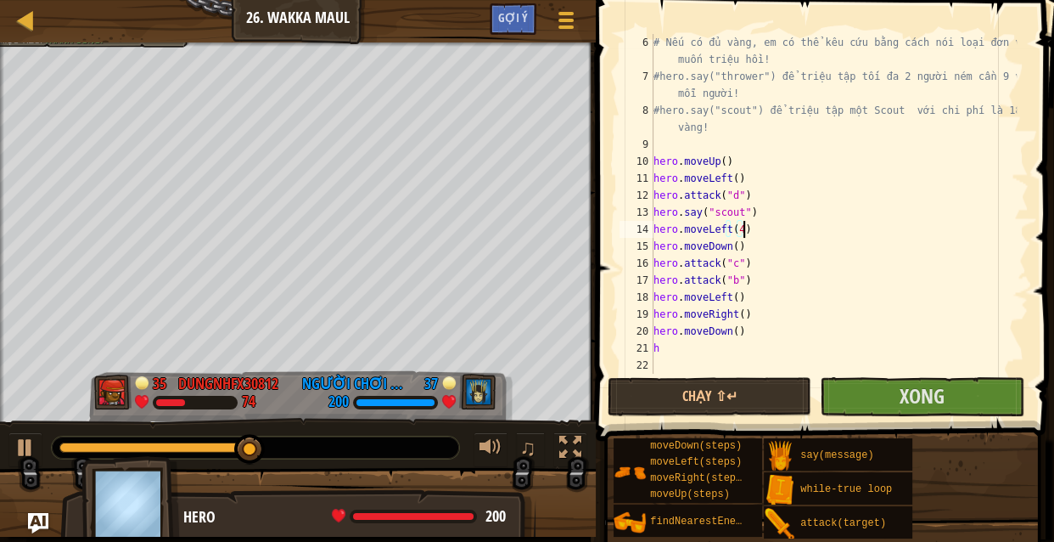
scroll to position [119, 0]
click at [687, 357] on div "# Nếu có đủ vàng, em có thể kêu cứu bằng cách nói loại đơn vị em muốn triệu hồi…" at bounding box center [833, 229] width 367 height 391
click at [685, 351] on div "# Nếu có đủ vàng, em có thể kêu cứu bằng cách nói loại đơn vị em muốn triệu hồi…" at bounding box center [833, 229] width 367 height 391
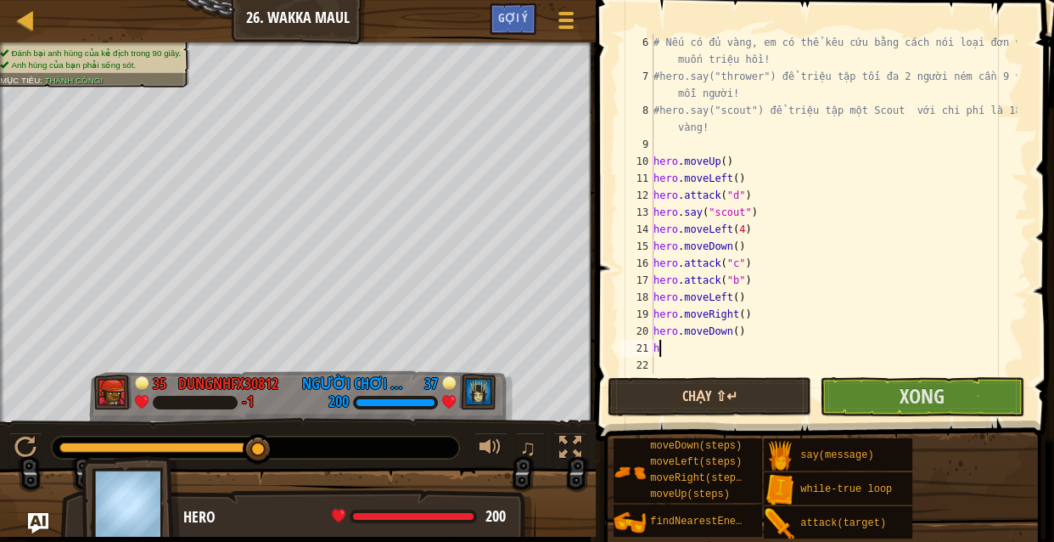
type textarea "h"
click at [698, 402] on button "Chạy ⇧↵" at bounding box center [710, 396] width 204 height 39
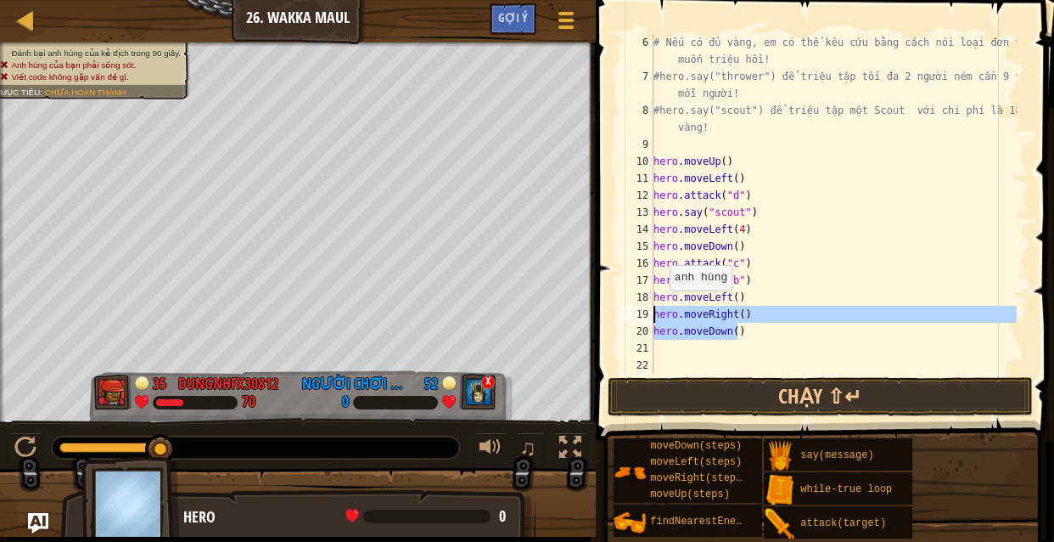
drag, startPoint x: 739, startPoint y: 334, endPoint x: 645, endPoint y: 316, distance: 95.1
click at [645, 316] on div "6 7 8 9 10 11 12 13 14 15 16 17 18 19 20 21 22 # Nếu có đủ vàng, em có thể kêu …" at bounding box center [822, 204] width 413 height 340
type textarea "hero.moveRight() hero.moveDown()"
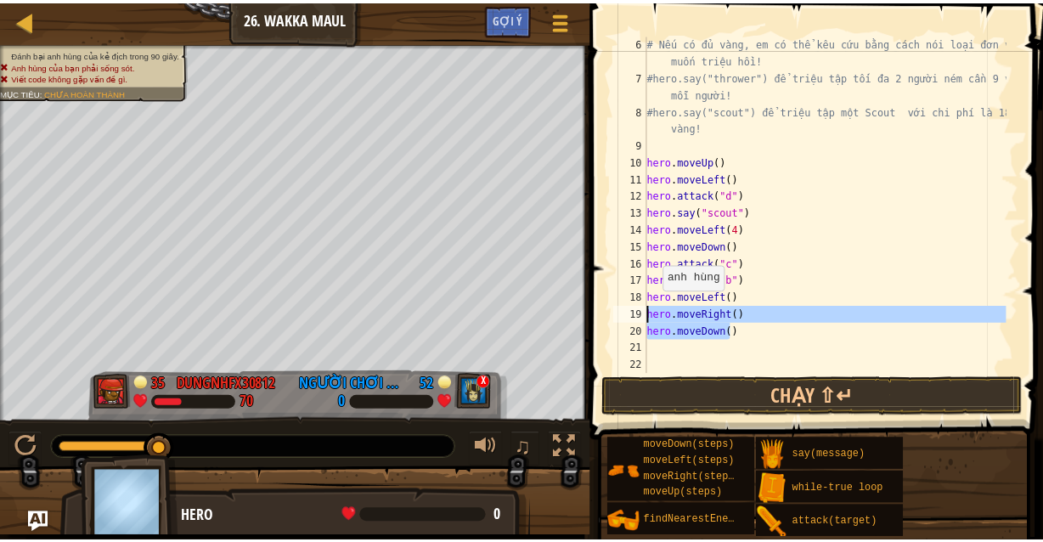
scroll to position [102, 0]
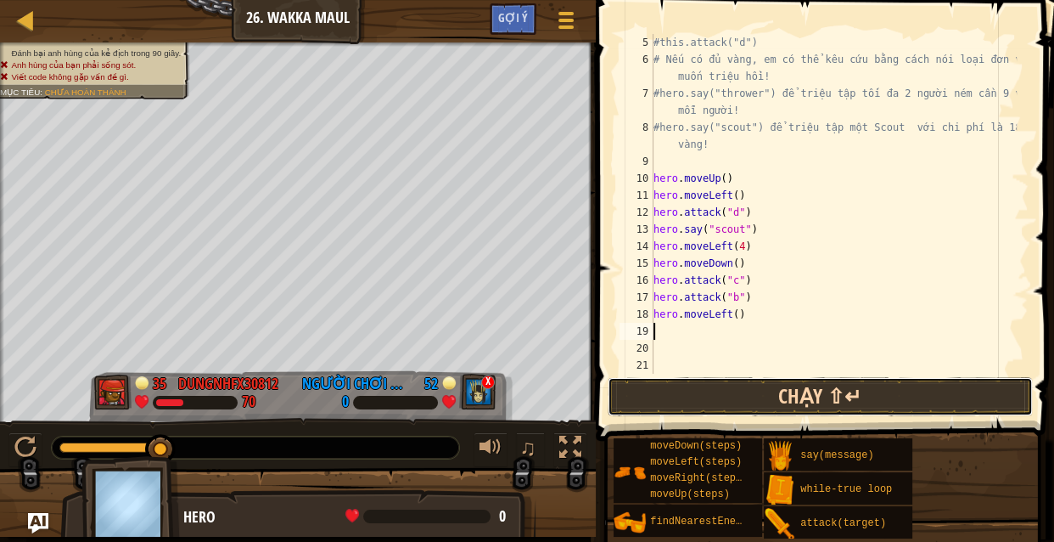
click at [706, 393] on button "Chạy ⇧↵" at bounding box center [820, 396] width 425 height 39
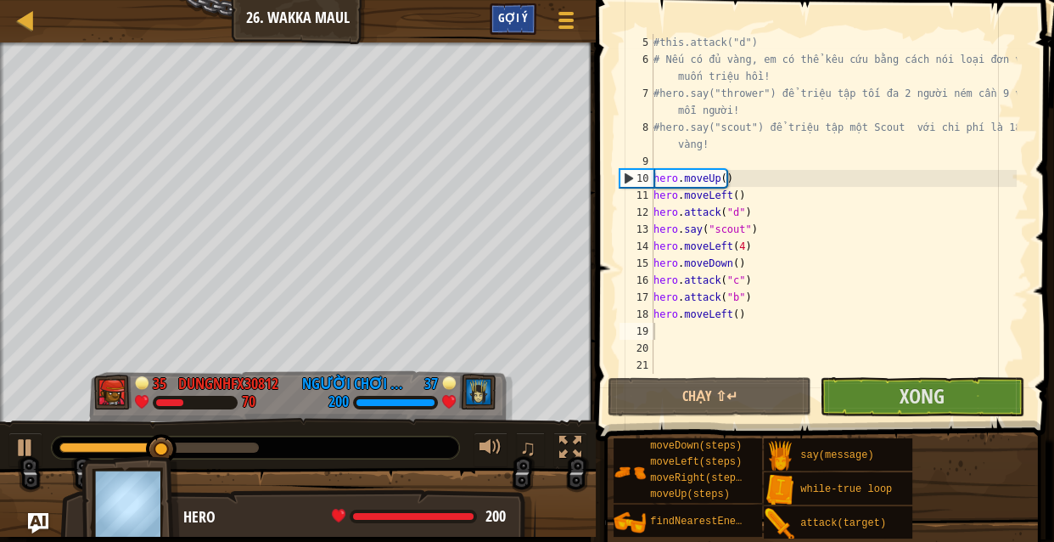
click at [519, 25] on div "Gợi ý" at bounding box center [513, 18] width 47 height 31
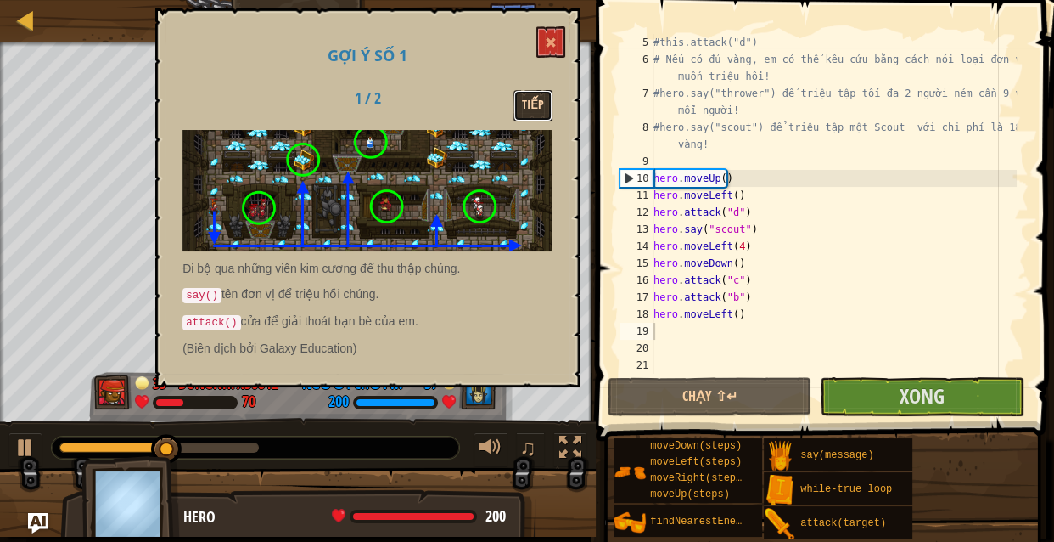
click at [524, 94] on button "Tiếp" at bounding box center [533, 105] width 39 height 31
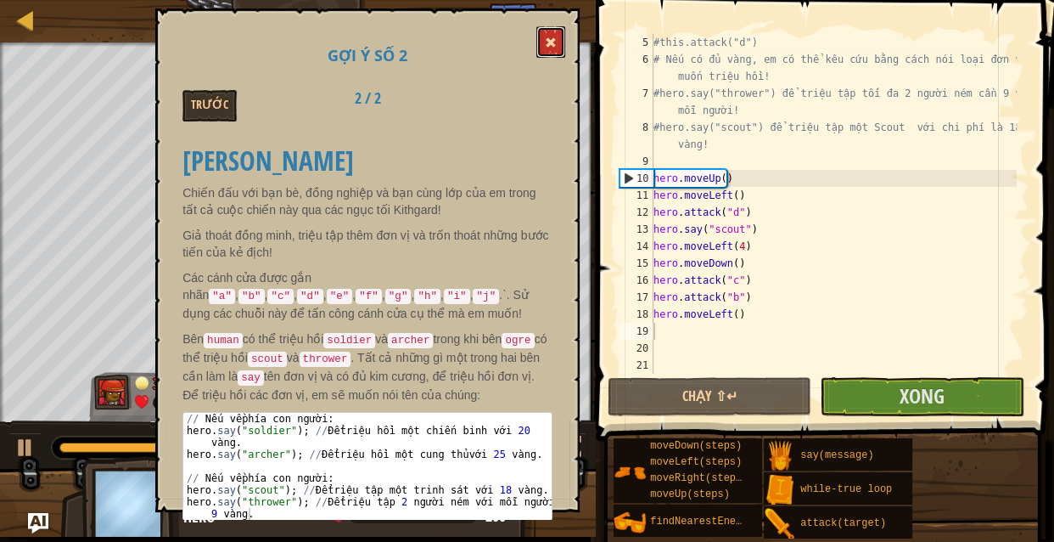
click at [540, 34] on button at bounding box center [551, 41] width 29 height 31
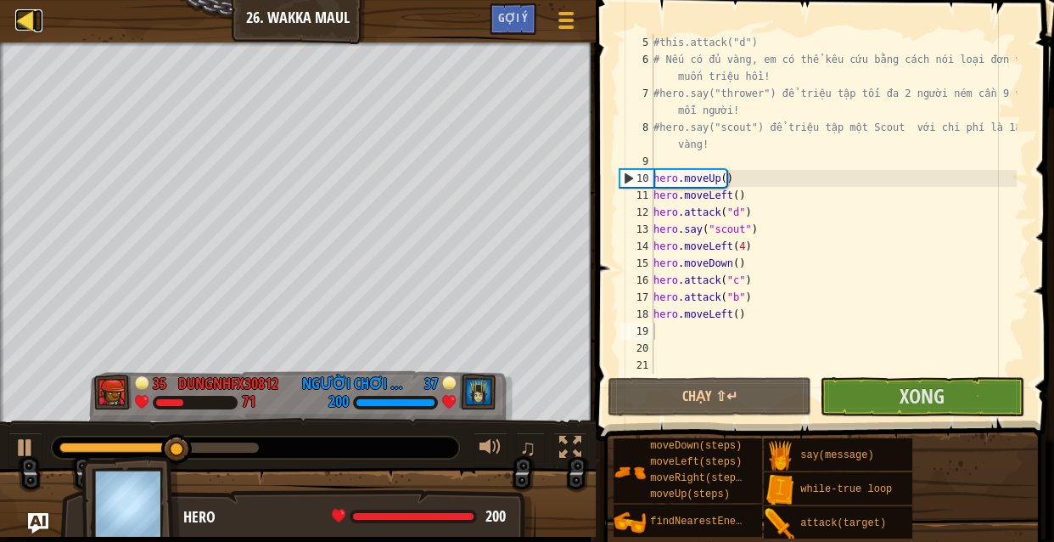
click at [31, 13] on div at bounding box center [25, 19] width 21 height 21
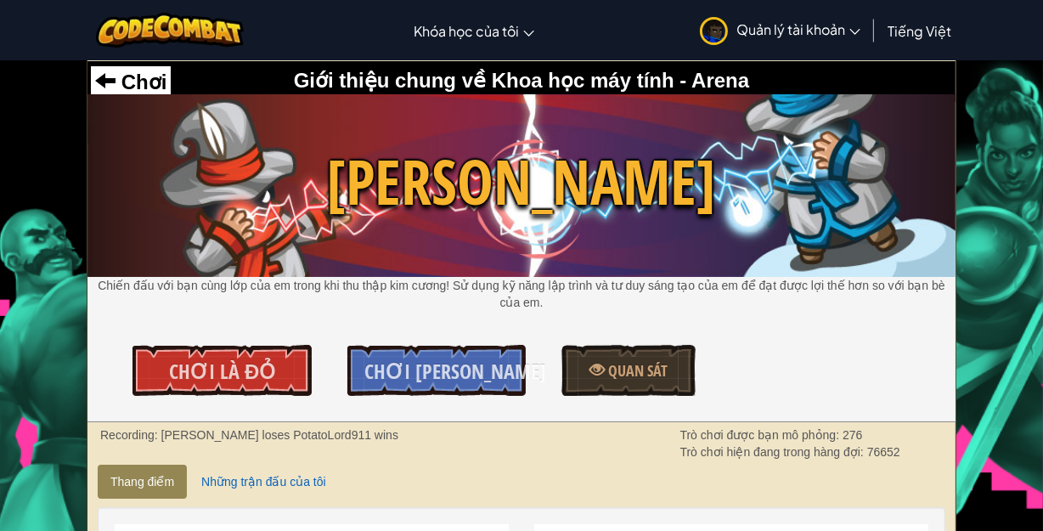
click at [467, 399] on div "Chơi Giới thiệu chung về Khoa học máy tính - Arena [PERSON_NAME] Chiến đấu với …" at bounding box center [521, 241] width 868 height 361
click at [482, 382] on span "Chơi [PERSON_NAME]" at bounding box center [455, 370] width 182 height 27
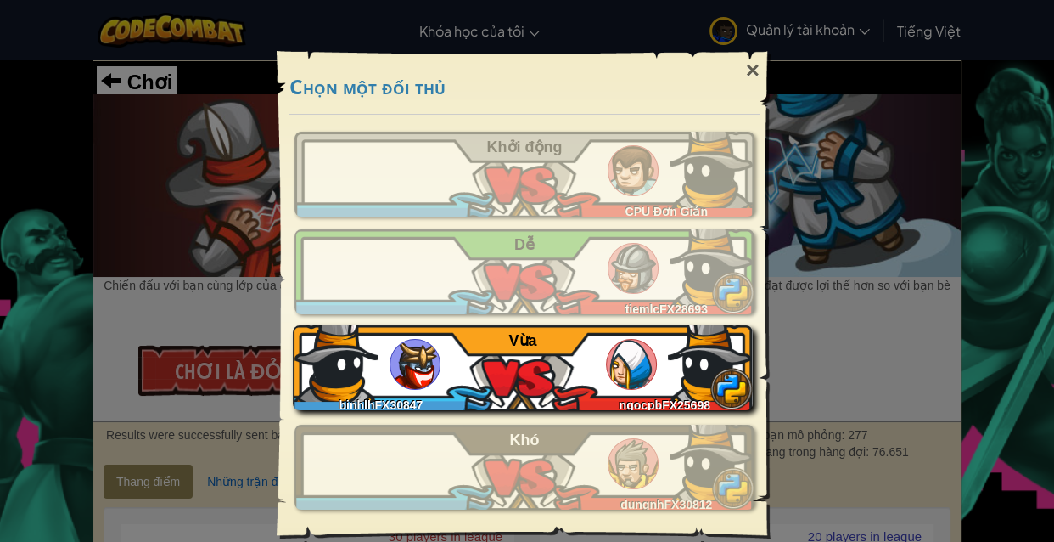
scroll to position [2, 0]
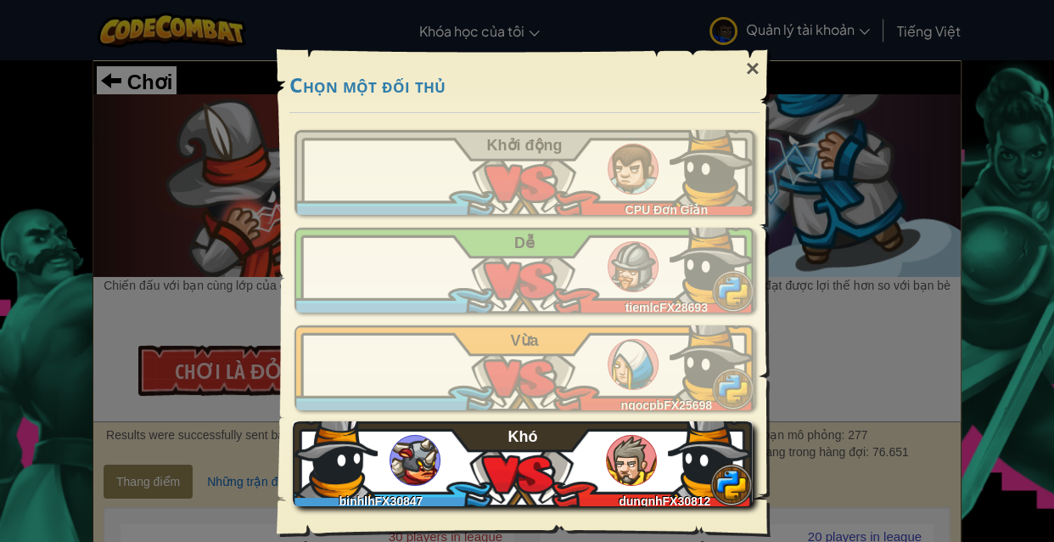
click at [596, 452] on div "binhlhFX30847 dungnhFX30812 Khó" at bounding box center [523, 463] width 460 height 85
